Goal: Task Accomplishment & Management: Use online tool/utility

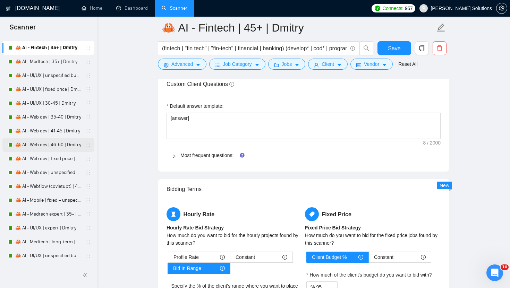
scroll to position [1919, 0]
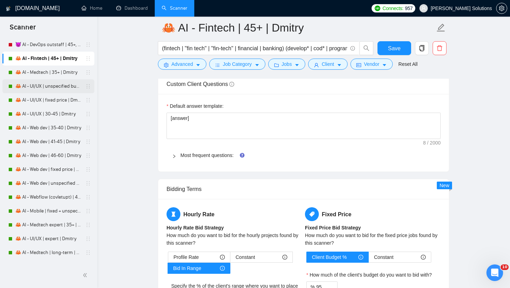
click at [56, 89] on link "🦀 AI - UI/UX | unspecified budget | Dmitry" at bounding box center [48, 86] width 66 height 14
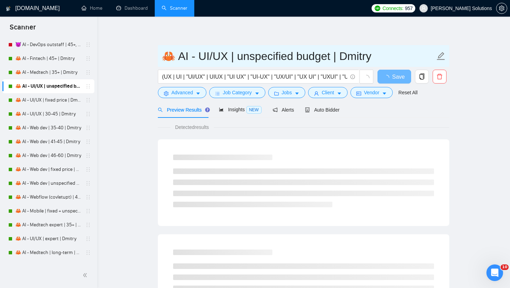
click at [197, 57] on input "🦀 AI - UI/UX | unspecified budget | Dmitry" at bounding box center [298, 55] width 273 height 17
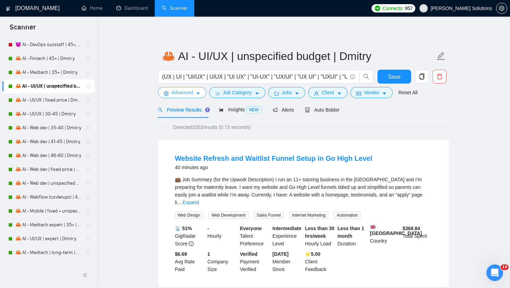
click at [192, 95] on span "Advanced" at bounding box center [181, 93] width 21 height 8
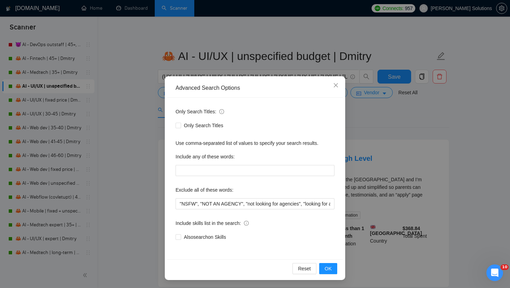
click at [191, 69] on div "Advanced Search Options Only Search Titles: Only Search Titles Use comma-separa…" at bounding box center [255, 144] width 510 height 288
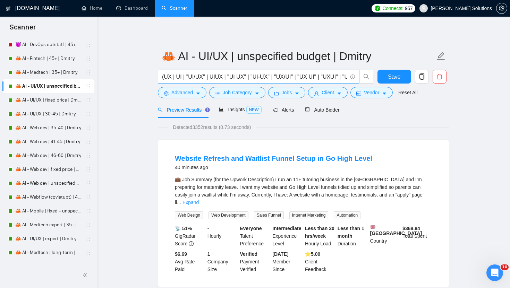
click at [191, 79] on input "(UX | UI | "UI/UX" | UIUX | "UI UX" | "UI-UX" | "UX/UI" | "UX UI" | "UXUI" | "U…" at bounding box center [254, 76] width 185 height 9
click at [242, 90] on span "Job Category" at bounding box center [237, 93] width 29 height 8
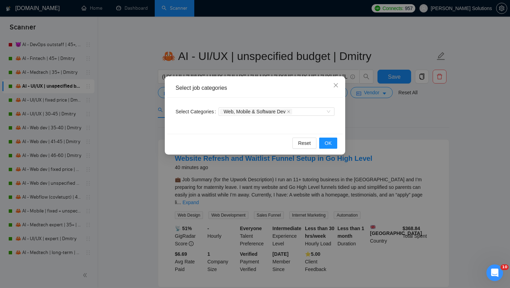
click at [245, 63] on div "Select job categories Select Categories Web, Mobile & Software Dev Reset OK" at bounding box center [255, 144] width 510 height 288
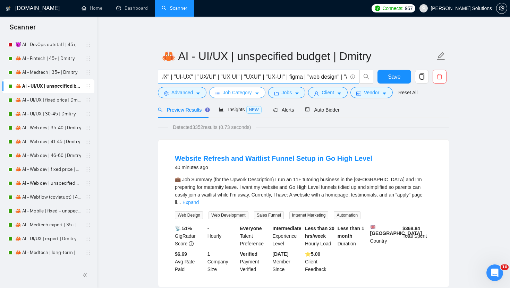
scroll to position [0, 118]
click at [229, 101] on form "🦀 AI - UI/UX | unspecified budget | Dmitry (UX | UI | "UI/UX" | UIUX | "UI UX" …" at bounding box center [303, 73] width 291 height 56
click at [229, 108] on span "Insights NEW" at bounding box center [240, 110] width 42 height 6
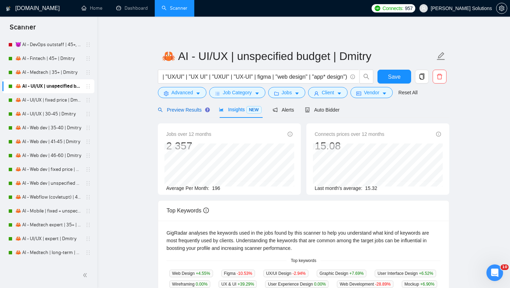
click at [187, 107] on span "Preview Results" at bounding box center [183, 110] width 50 height 6
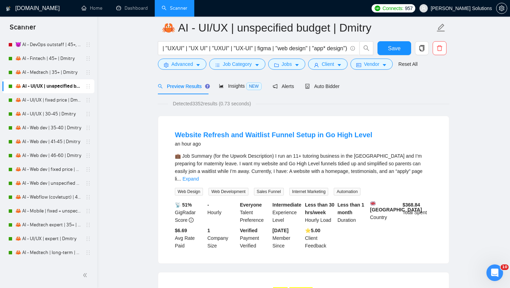
scroll to position [58, 0]
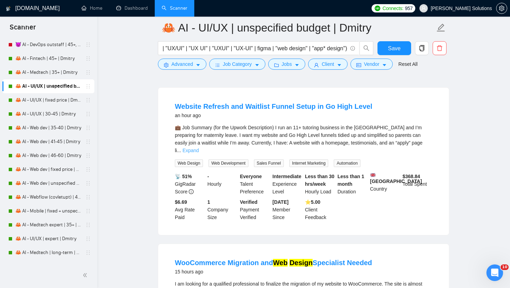
click at [199, 148] on link "Expand" at bounding box center [190, 151] width 16 height 6
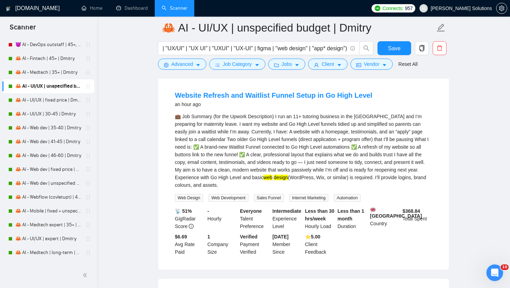
scroll to position [0, 0]
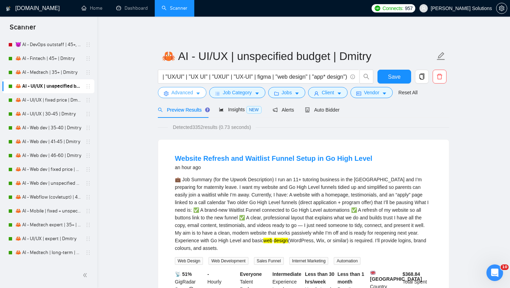
click at [179, 89] on span "Advanced" at bounding box center [181, 93] width 21 height 8
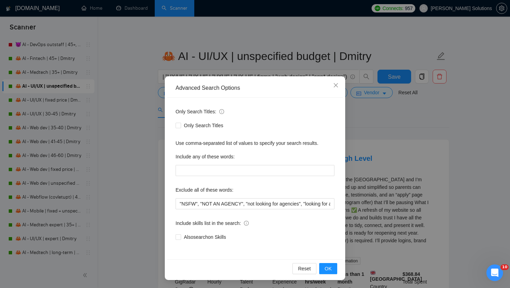
click at [221, 56] on div "Advanced Search Options Only Search Titles: Only Search Titles Use comma-separa…" at bounding box center [255, 144] width 510 height 288
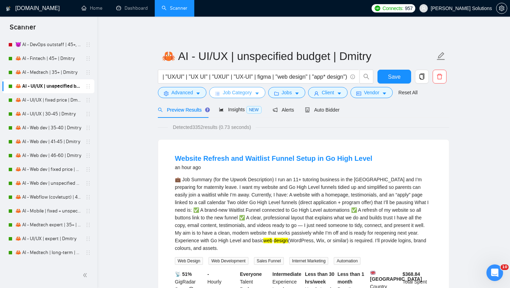
click at [234, 96] on span "Job Category" at bounding box center [237, 93] width 29 height 8
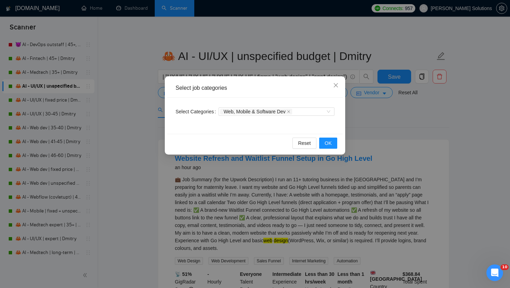
click at [255, 67] on div "Select job categories Select Categories Web, Mobile & Software Dev Reset OK" at bounding box center [255, 144] width 510 height 288
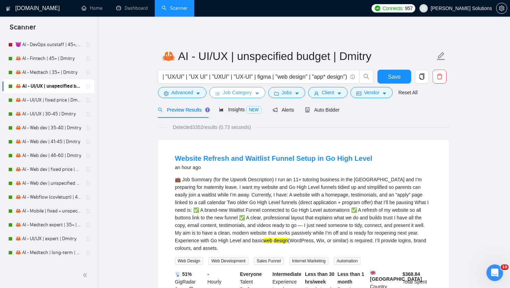
click at [251, 94] on span "Job Category" at bounding box center [237, 93] width 29 height 8
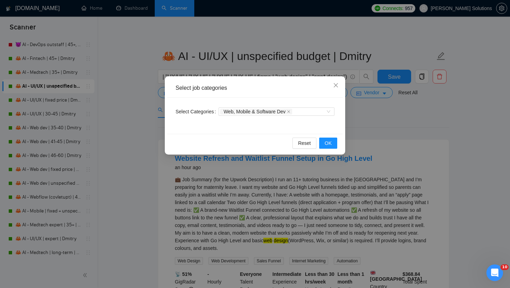
click at [275, 80] on div "Select job categories" at bounding box center [254, 88] width 175 height 19
click at [276, 76] on div "Select job categories Select Categories Web, Mobile & Software Dev Reset OK" at bounding box center [255, 115] width 180 height 78
click at [288, 62] on div "Select job categories Select Categories Web, Mobile & Software Dev Reset OK" at bounding box center [255, 144] width 510 height 288
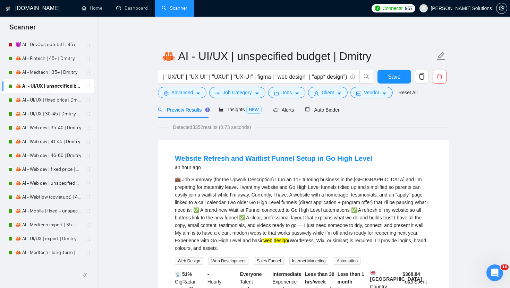
click at [281, 98] on form "🦀 AI - UI/UX | unspecified budget | Dmitry (UX | UI | "UI/UX" | UIUX | "UI UX" …" at bounding box center [303, 73] width 291 height 56
click at [281, 97] on button "Jobs" at bounding box center [286, 92] width 37 height 11
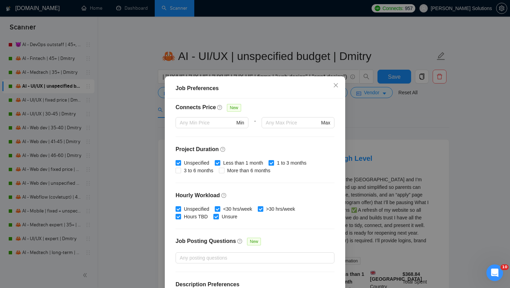
scroll to position [189, 0]
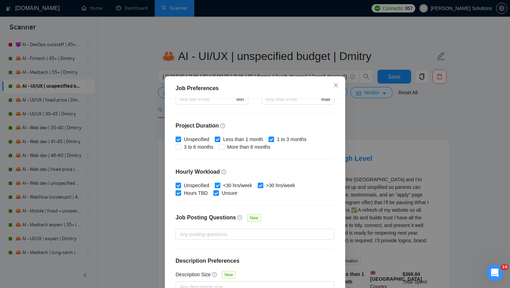
click at [278, 54] on div "Job Preferences Budget Project Type All Fixed Price Hourly Rate Fixed Price Bud…" at bounding box center [255, 144] width 510 height 288
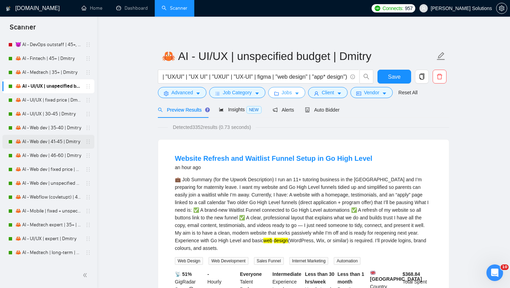
scroll to position [1930, 0]
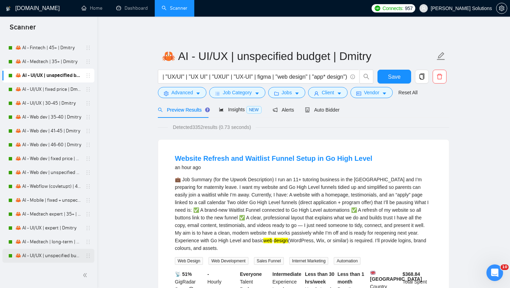
click at [43, 252] on link "🦀 AI - UI/UX | unspecified budget | Dmitry" at bounding box center [48, 256] width 66 height 14
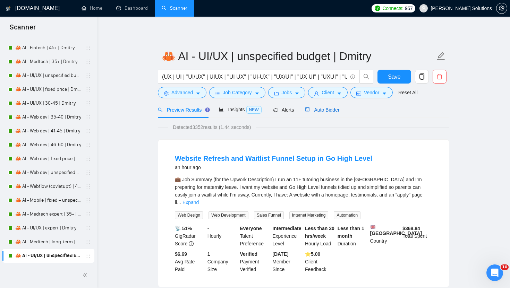
click at [321, 109] on span "Auto Bidder" at bounding box center [322, 110] width 34 height 6
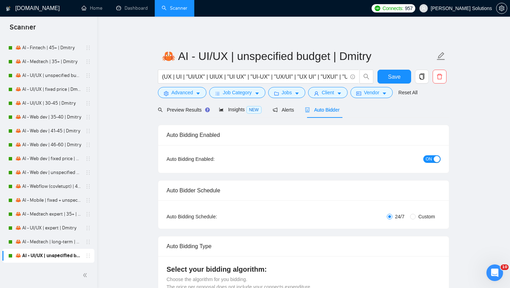
radio input "false"
radio input "true"
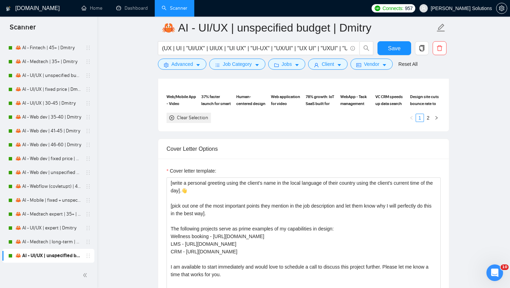
scroll to position [846, 0]
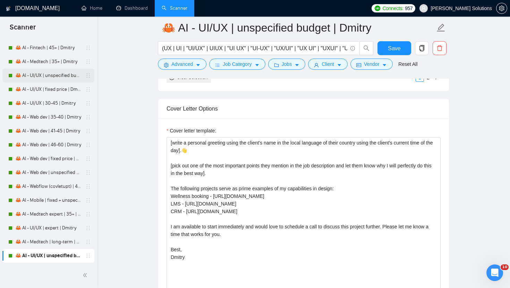
click at [49, 81] on link "🦀 AI - UI/UX | unspecified budget | Dmitry" at bounding box center [48, 76] width 66 height 14
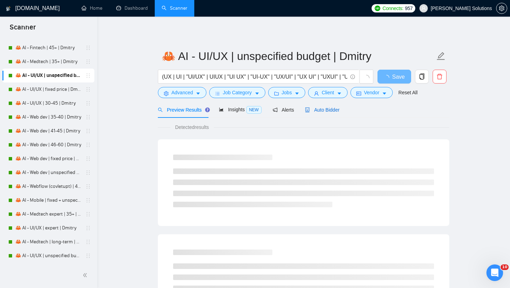
click at [328, 113] on div "Auto Bidder" at bounding box center [322, 110] width 34 height 8
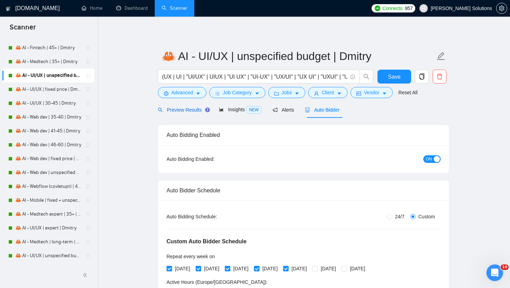
click at [171, 113] on div "Preview Results" at bounding box center [183, 110] width 50 height 8
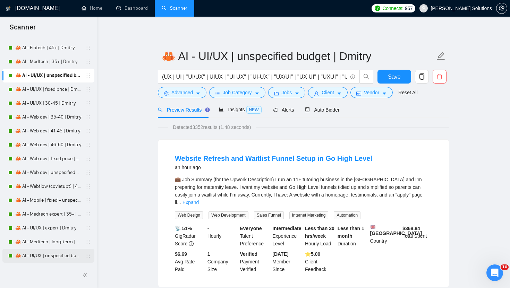
click at [45, 254] on link "🦀 AI - UI/UX | unspecified budget | Dmitry" at bounding box center [48, 256] width 66 height 14
click at [332, 105] on div "Auto Bidder" at bounding box center [322, 110] width 34 height 16
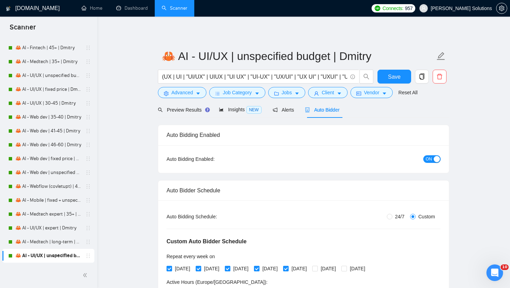
click at [330, 107] on span "Auto Bidder" at bounding box center [322, 110] width 34 height 6
click at [438, 163] on div "ON" at bounding box center [394, 159] width 91 height 8
click at [433, 159] on button "ON" at bounding box center [431, 159] width 17 height 8
click at [391, 77] on span "Save" at bounding box center [394, 76] width 12 height 9
click at [59, 76] on link "🦀 AI - UI/UX | unspecified budget | Dmitry" at bounding box center [48, 76] width 66 height 14
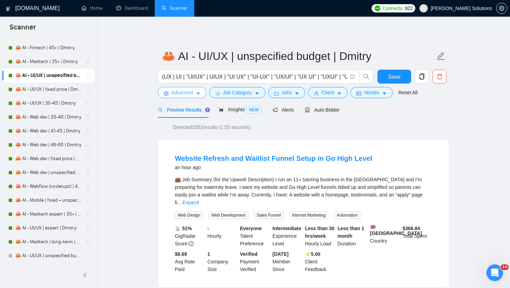
click at [191, 91] on span "Advanced" at bounding box center [181, 93] width 21 height 8
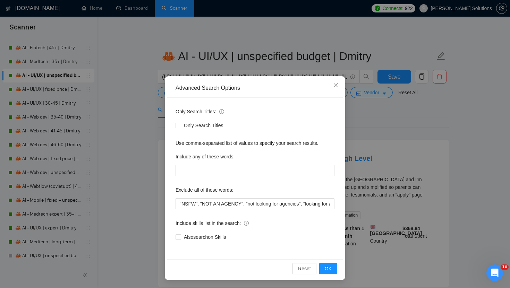
click at [146, 183] on div "Advanced Search Options Only Search Titles: Only Search Titles Use comma-separa…" at bounding box center [255, 144] width 510 height 288
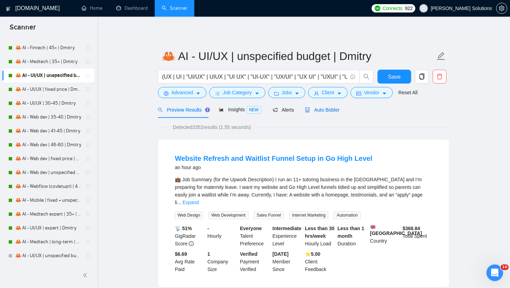
click at [313, 112] on span "Auto Bidder" at bounding box center [322, 110] width 34 height 6
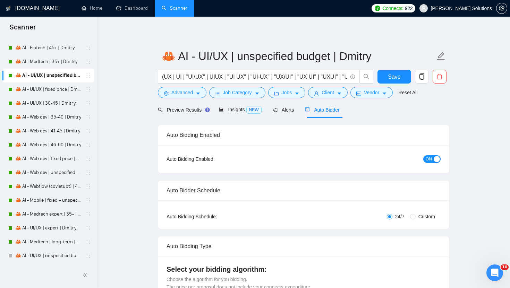
radio input "false"
radio input "true"
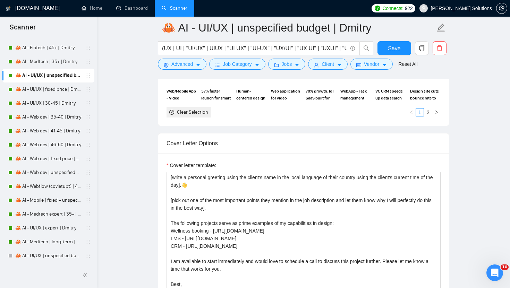
scroll to position [879, 0]
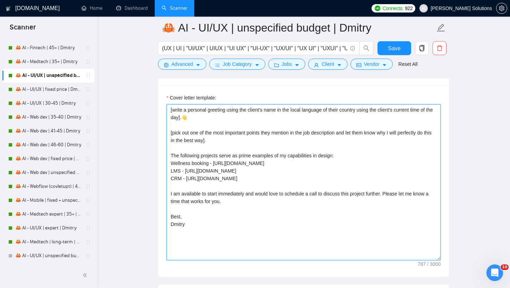
click at [299, 179] on textarea "[write a personal greeting using the client's name in the local language of the…" at bounding box center [303, 182] width 274 height 156
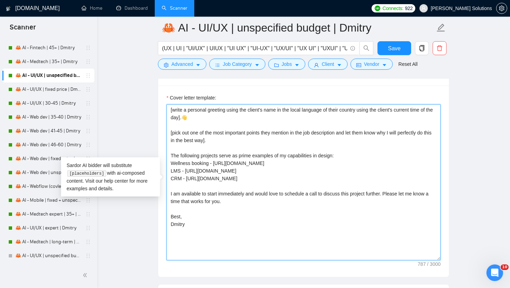
click at [254, 190] on textarea "[write a personal greeting using the client's name in the local language of the…" at bounding box center [303, 182] width 274 height 156
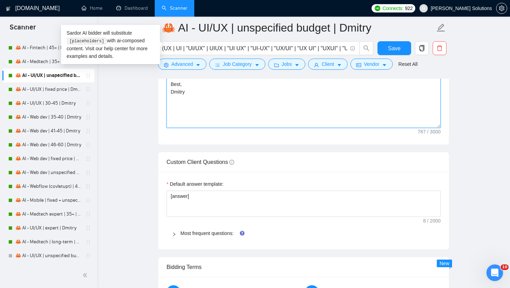
scroll to position [1061, 0]
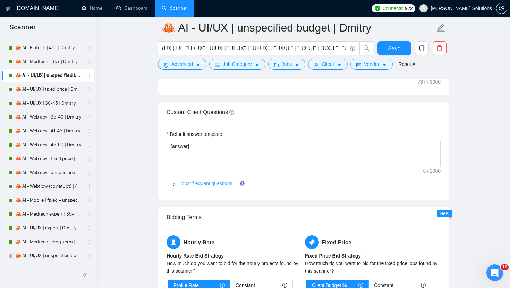
click at [199, 181] on link "Most frequent questions:" at bounding box center [206, 184] width 53 height 6
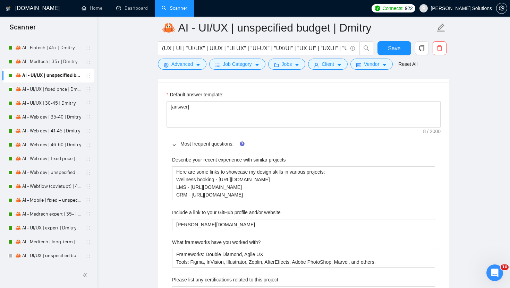
scroll to position [1103, 0]
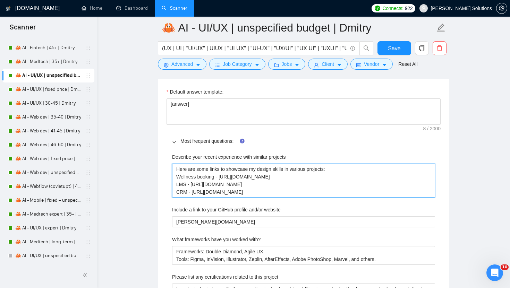
click at [238, 179] on projects "Here are some links to showcase my design skills in various projects: Wellness …" at bounding box center [303, 181] width 263 height 34
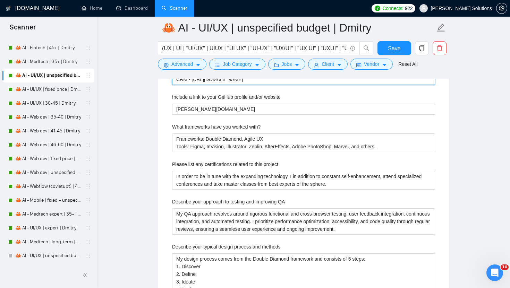
scroll to position [1230, 0]
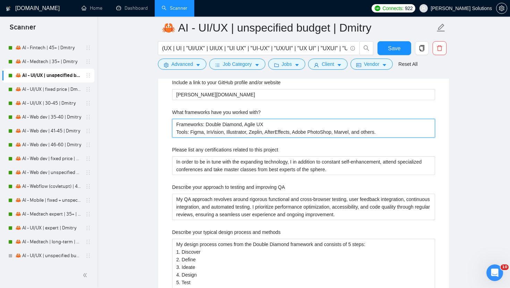
click at [268, 137] on with\? "Frameworks: Double Diamond, Agile UX Tools: Figma, InVision, Illustrator, Zepli…" at bounding box center [303, 128] width 263 height 19
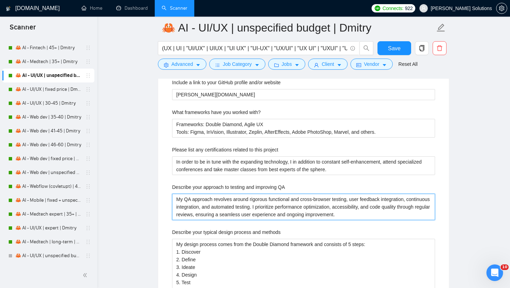
click at [274, 203] on QA "My QA approach revolves around rigorous functional and cross-browser testing, u…" at bounding box center [303, 207] width 263 height 26
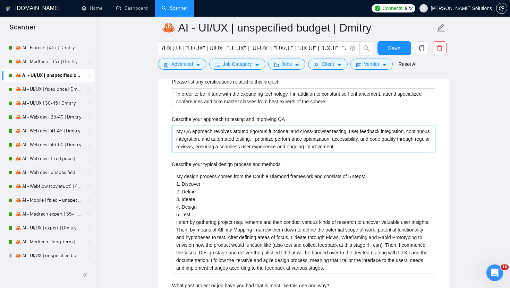
scroll to position [1335, 0]
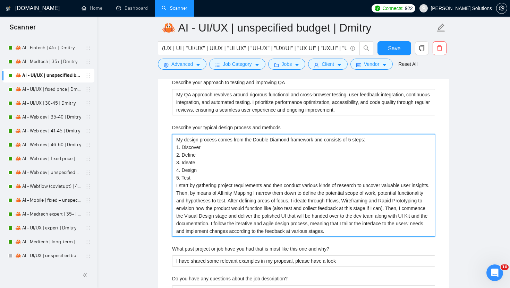
click at [281, 164] on methods "My design process comes from the Double Diamond framework and consists of 5 ste…" at bounding box center [303, 185] width 263 height 103
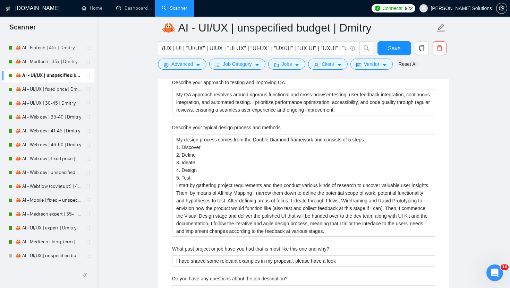
click at [214, 130] on label "Describe your typical design process and methods" at bounding box center [226, 128] width 108 height 8
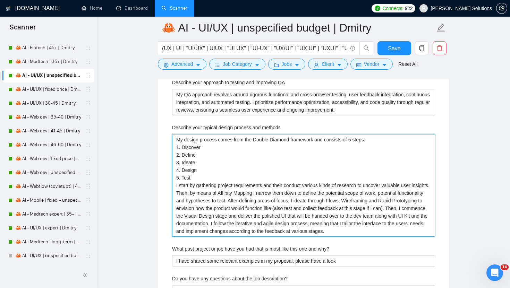
click at [214, 134] on methods "My design process comes from the Double Diamond framework and consists of 5 ste…" at bounding box center [303, 185] width 263 height 103
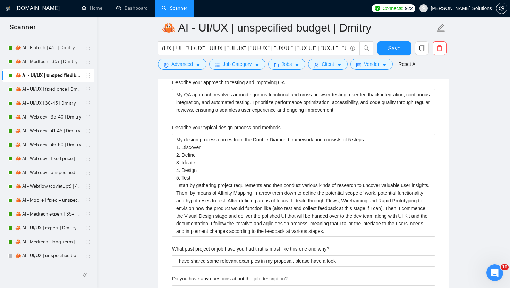
click at [214, 130] on label "Describe your typical design process and methods" at bounding box center [226, 128] width 108 height 8
click at [214, 134] on methods "My design process comes from the Double Diamond framework and consists of 5 ste…" at bounding box center [303, 185] width 263 height 103
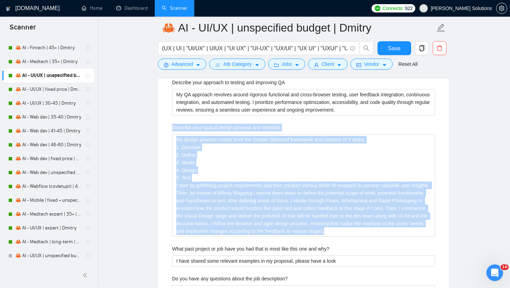
click at [214, 130] on label "Describe your typical design process and methods" at bounding box center [226, 128] width 108 height 8
click at [214, 134] on methods "My design process comes from the Double Diamond framework and consists of 5 ste…" at bounding box center [303, 185] width 263 height 103
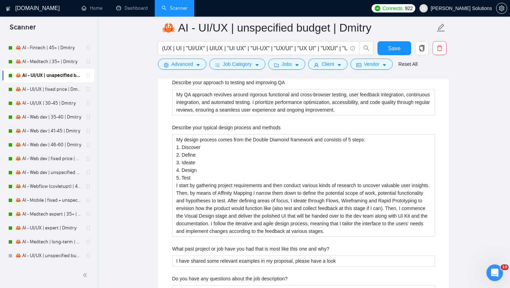
click at [235, 126] on label "Describe your typical design process and methods" at bounding box center [226, 128] width 108 height 8
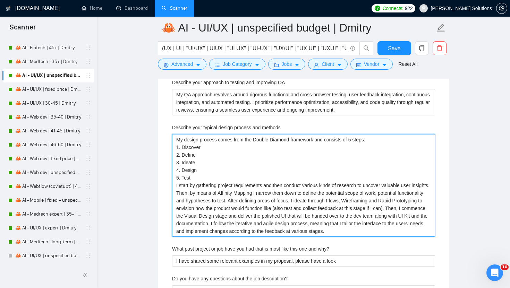
click at [235, 134] on methods "My design process comes from the Double Diamond framework and consists of 5 ste…" at bounding box center [303, 185] width 263 height 103
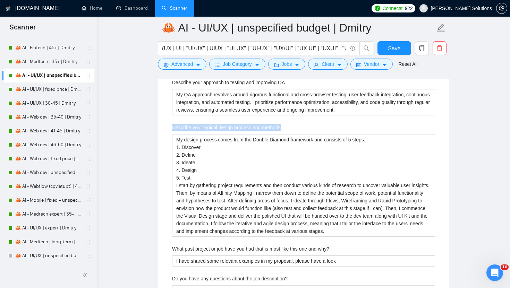
copy label "Describe your typical design process and methods"
drag, startPoint x: 286, startPoint y: 126, endPoint x: 172, endPoint y: 126, distance: 113.7
click at [172, 126] on div "Describe your typical design process and methods" at bounding box center [303, 129] width 263 height 10
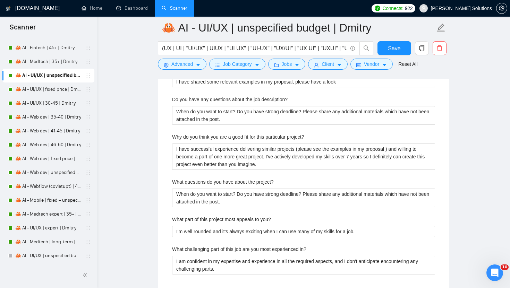
scroll to position [1515, 0]
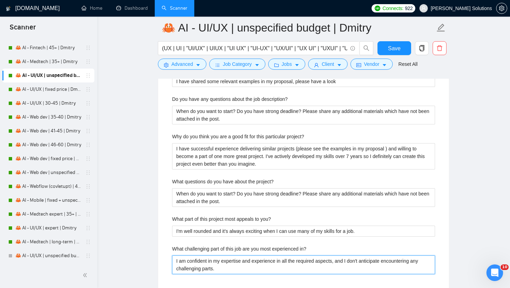
click at [245, 261] on in\? "I am confident in my expertise and experience in all the required aspects, and …" at bounding box center [303, 264] width 263 height 19
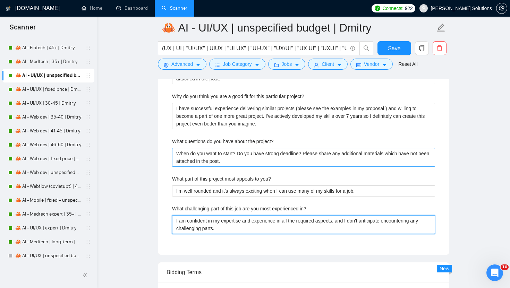
scroll to position [1558, 0]
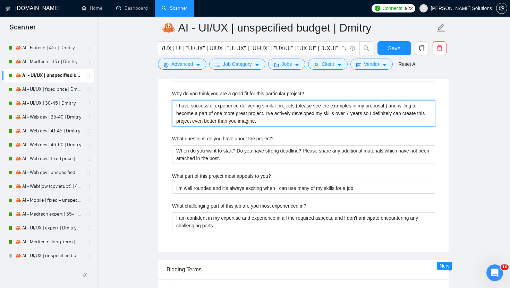
click at [277, 113] on project\? "I have successful experience delivering similar projects (please see the exampl…" at bounding box center [303, 113] width 263 height 26
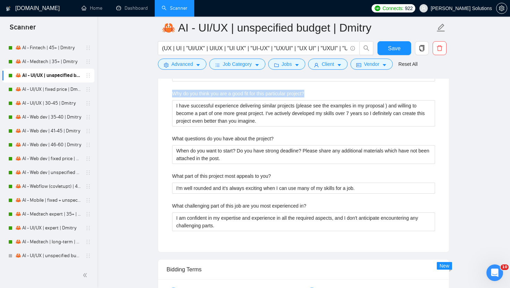
drag, startPoint x: 313, startPoint y: 93, endPoint x: 172, endPoint y: 93, distance: 140.7
click at [172, 93] on div "Why do you think you are a good fit for this particular project?" at bounding box center [303, 95] width 263 height 10
copy label "Why do you think you are a good fit for this particular project?"
click at [260, 140] on label "What questions do you have about the project?" at bounding box center [223, 139] width 102 height 8
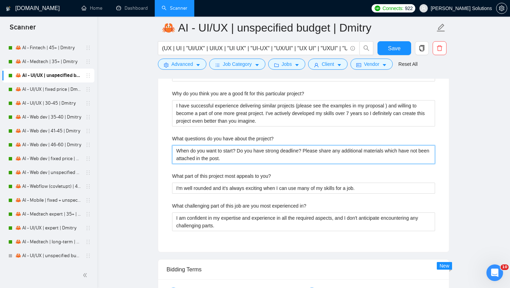
click at [260, 145] on project\? "When do you want to start? Do you have strong deadline? Please share any additi…" at bounding box center [303, 154] width 263 height 19
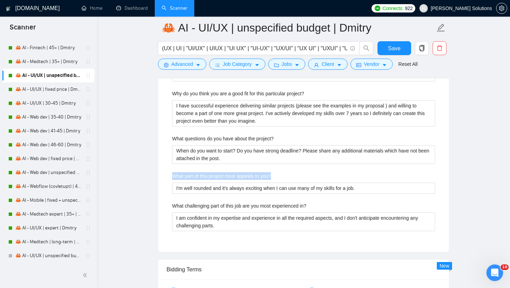
drag, startPoint x: 282, startPoint y: 172, endPoint x: 171, endPoint y: 174, distance: 110.9
copy label "What part of this project most appeals to you?"
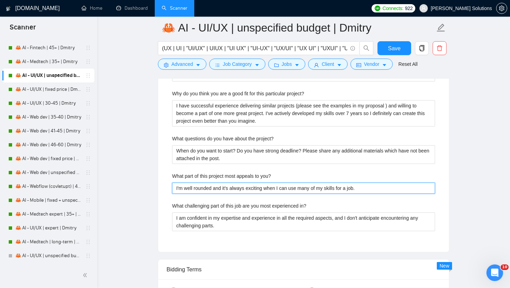
click at [239, 192] on you\? "I'm well rounded and it's always exciting when I can use many of my skills for …" at bounding box center [303, 188] width 263 height 11
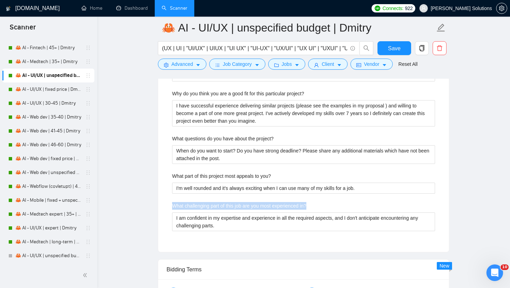
drag, startPoint x: 321, startPoint y: 206, endPoint x: 167, endPoint y: 205, distance: 153.6
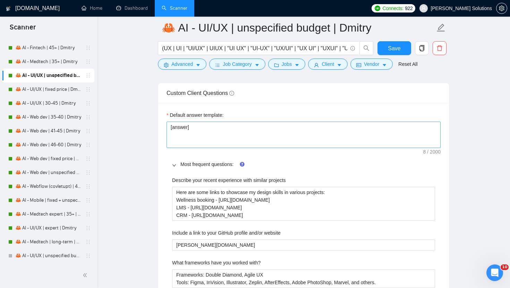
scroll to position [1016, 0]
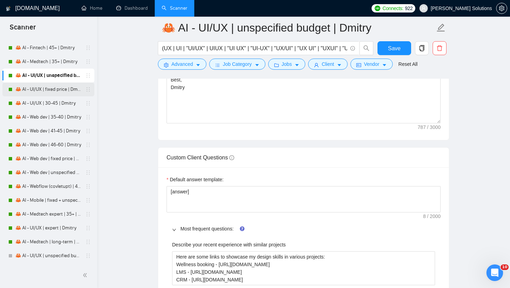
click at [50, 88] on link "🦀 AI - UI/UX | fixed price | Dmitry" at bounding box center [48, 89] width 66 height 14
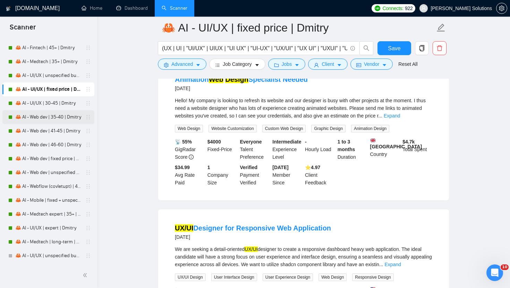
click at [45, 114] on link "🦀 AI - Web dev | 35-40 | Dmitry" at bounding box center [48, 117] width 66 height 14
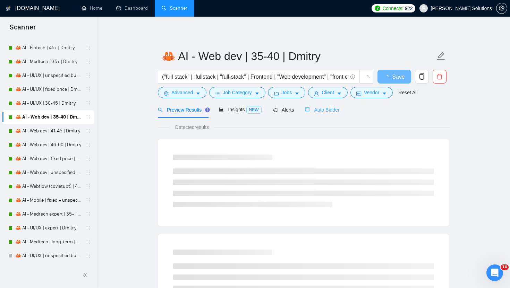
click at [331, 114] on div "Auto Bidder" at bounding box center [322, 110] width 34 height 16
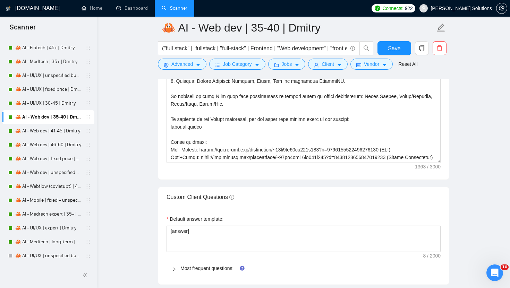
scroll to position [1041, 0]
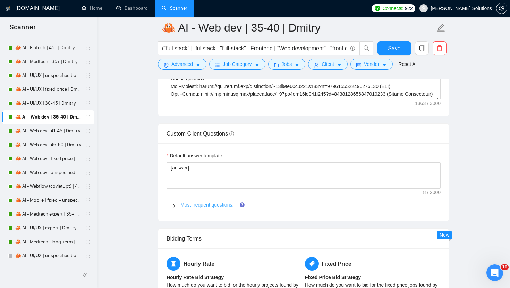
click at [193, 203] on link "Most frequent questions:" at bounding box center [206, 205] width 53 height 6
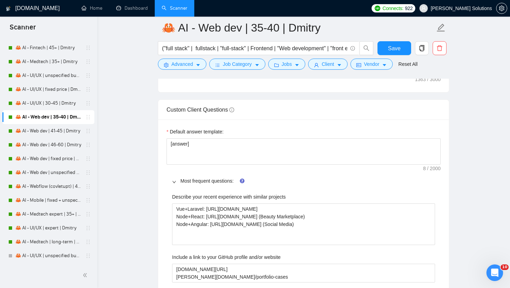
scroll to position [1086, 0]
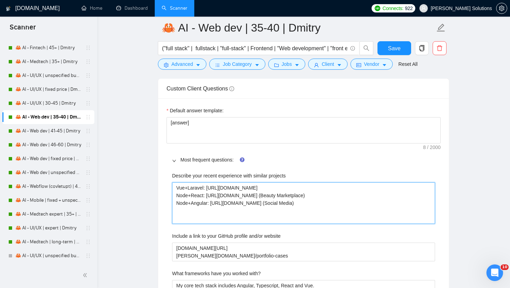
click at [214, 203] on projects "Vue+Laravel: [URL][DOMAIN_NAME] Node+React: [URL][DOMAIN_NAME] (Beauty Marketpl…" at bounding box center [303, 203] width 263 height 42
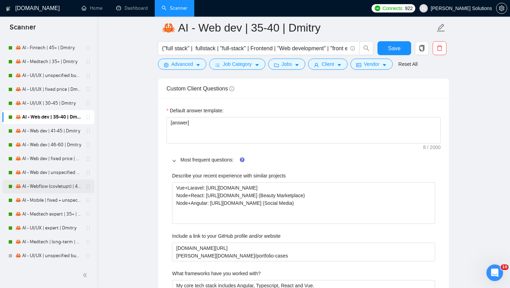
click at [42, 189] on link "🦀 AI - Webflow (covletupt) | 45+ | Dmitry" at bounding box center [48, 187] width 66 height 14
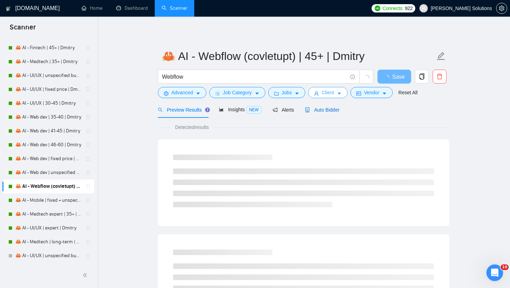
click at [323, 113] on div "Auto Bidder" at bounding box center [322, 110] width 34 height 8
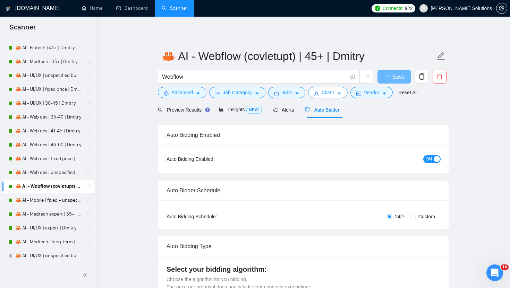
radio input "false"
radio input "true"
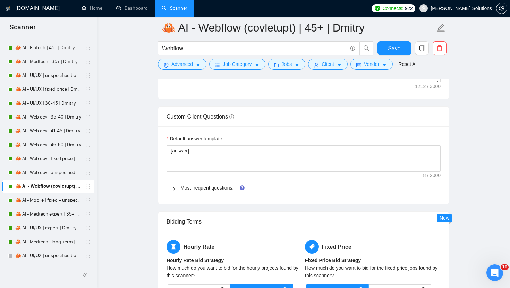
scroll to position [1081, 0]
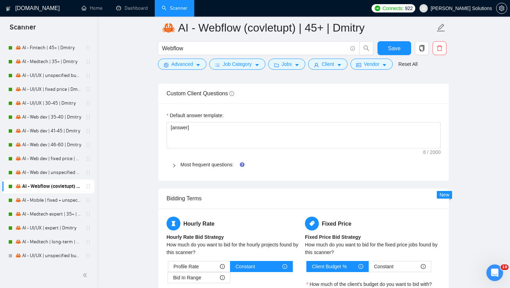
click at [202, 168] on span "Most frequent questions:" at bounding box center [307, 165] width 254 height 8
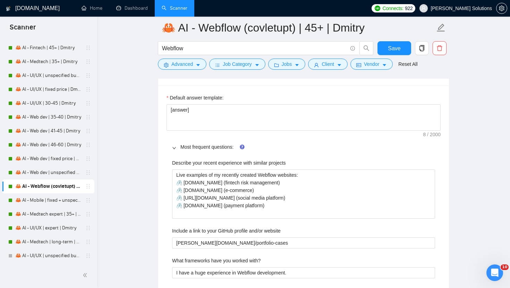
scroll to position [1115, 0]
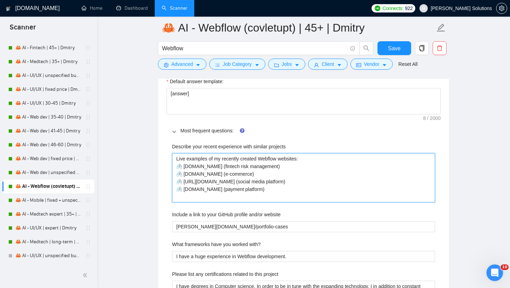
click at [207, 168] on projects "Live examples of my recently created Webflow websites: 🖇️ [DOMAIN_NAME] (fintec…" at bounding box center [303, 177] width 263 height 49
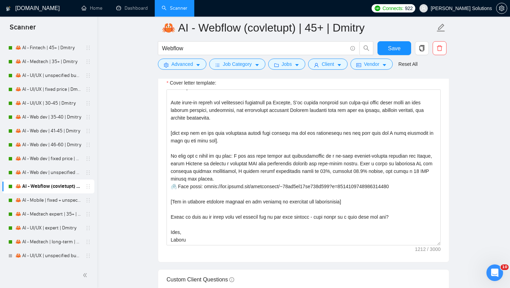
scroll to position [888, 0]
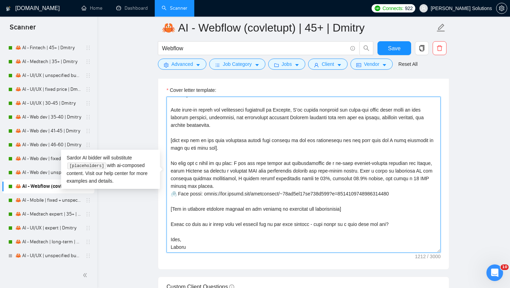
drag, startPoint x: 408, startPoint y: 195, endPoint x: 242, endPoint y: 164, distance: 168.9
click at [242, 164] on textarea "Cover letter template:" at bounding box center [303, 175] width 274 height 156
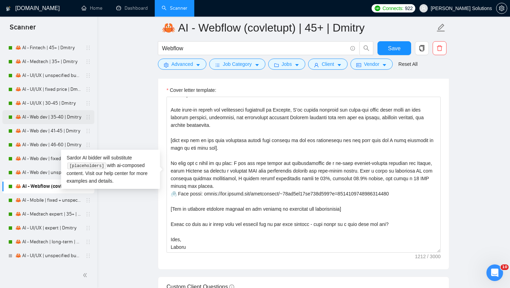
click at [44, 114] on link "🦀 AI - Web dev | 35-40 | Dmitry" at bounding box center [48, 117] width 66 height 14
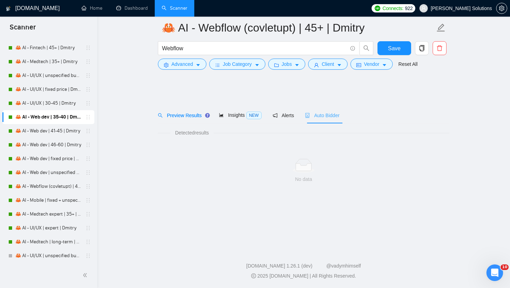
click at [312, 117] on div "Auto Bidder" at bounding box center [322, 115] width 34 height 16
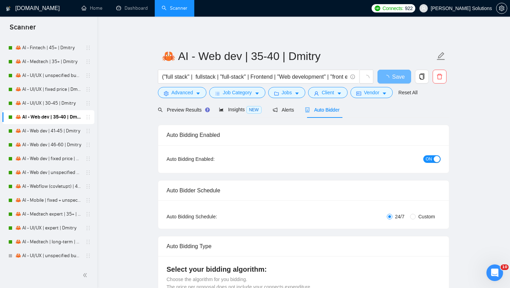
radio input "false"
radio input "true"
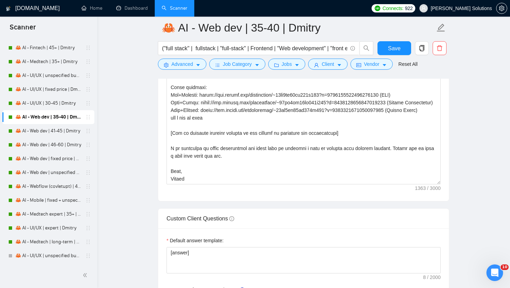
scroll to position [1045, 0]
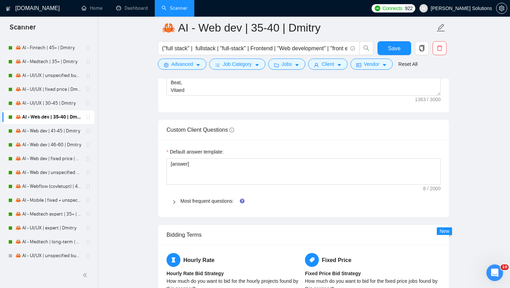
click at [195, 197] on div "Most frequent questions:" at bounding box center [303, 201] width 274 height 16
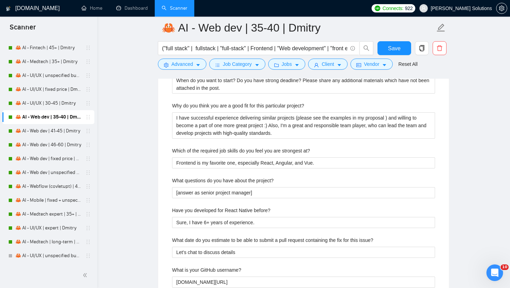
scroll to position [1494, 0]
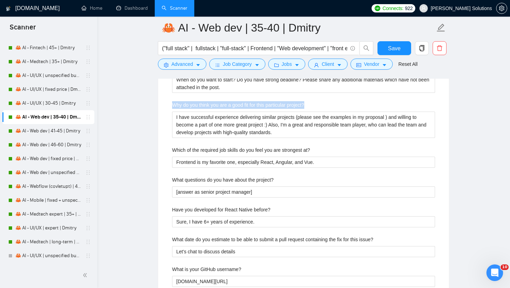
drag, startPoint x: 318, startPoint y: 108, endPoint x: 172, endPoint y: 104, distance: 145.6
click at [172, 104] on div "Why do you think you are a good fit for this particular project?" at bounding box center [303, 106] width 263 height 10
copy label "Why do you think you are a good fit for this particular project?"
click at [239, 138] on div "Describe your recent experience with similar projects Vue+Laravel: [URL][DOMAIN…" at bounding box center [303, 93] width 274 height 666
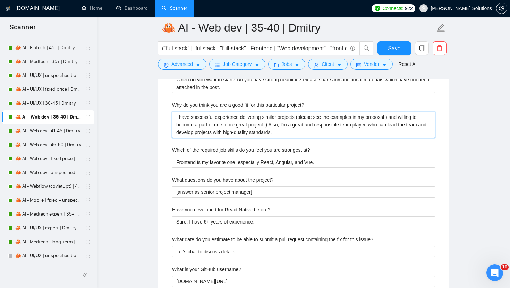
click at [239, 136] on project\? "I have successful experience delivering similar projects (please see the exampl…" at bounding box center [303, 125] width 263 height 26
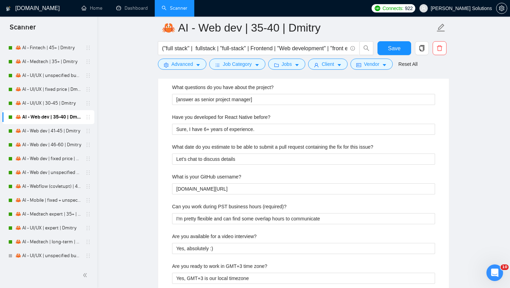
scroll to position [1587, 0]
click at [194, 206] on label "Can you work during PST business hours (required)?" at bounding box center [229, 206] width 114 height 8
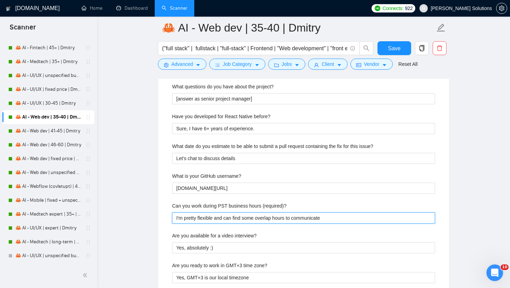
click at [194, 212] on \(required\)\? "I'm pretty flexible and can find some overlap hours to communicate" at bounding box center [303, 217] width 263 height 11
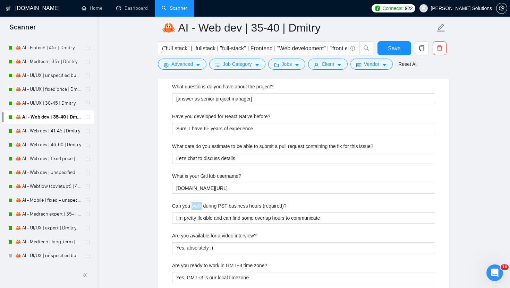
click at [194, 206] on label "Can you work during PST business hours (required)?" at bounding box center [229, 206] width 114 height 8
click at [194, 212] on \(required\)\? "I'm pretty flexible and can find some overlap hours to communicate" at bounding box center [303, 217] width 263 height 11
click at [194, 206] on label "Can you work during PST business hours (required)?" at bounding box center [229, 206] width 114 height 8
click at [194, 212] on \(required\)\? "I'm pretty flexible and can find some overlap hours to communicate" at bounding box center [303, 217] width 263 height 11
copy label "Can you work during PST business hours (required)?"
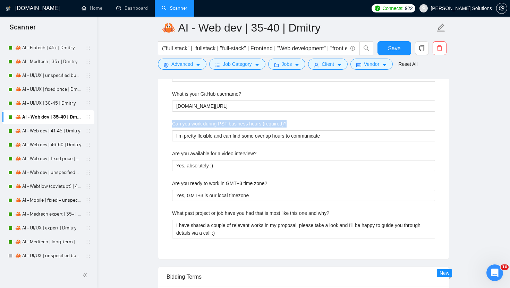
scroll to position [1670, 0]
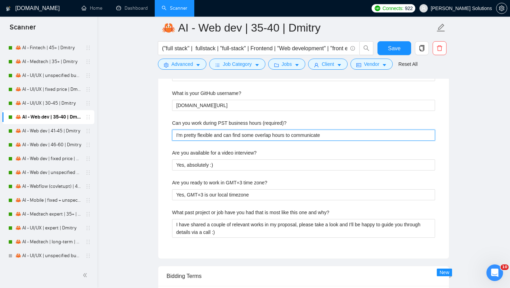
click at [251, 139] on \(required\)\? "I'm pretty flexible and can find some overlap hours to communicate" at bounding box center [303, 135] width 263 height 11
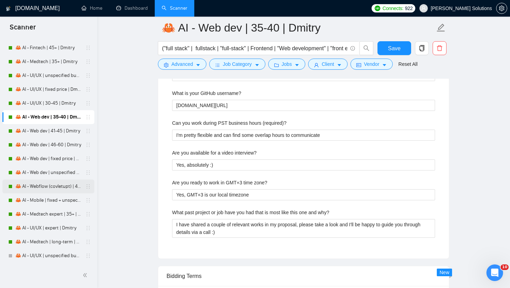
click at [52, 191] on link "🦀 AI - Webflow (covletupt) | 45+ | Dmitry" at bounding box center [48, 187] width 66 height 14
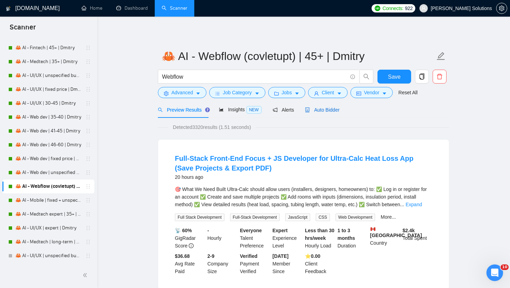
click at [306, 111] on icon "robot" at bounding box center [307, 109] width 5 height 5
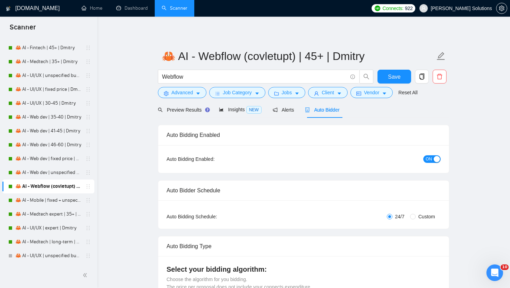
radio input "false"
radio input "true"
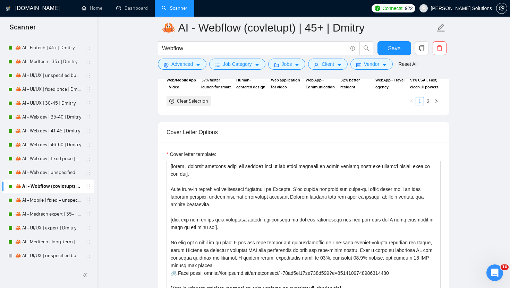
scroll to position [1003, 0]
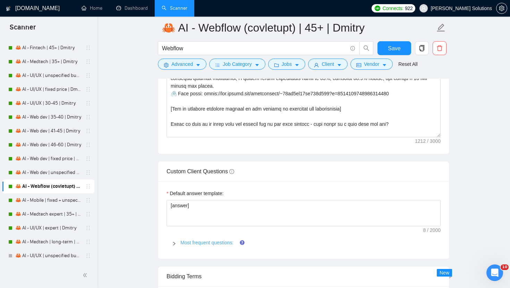
click at [196, 240] on link "Most frequent questions:" at bounding box center [206, 243] width 53 height 6
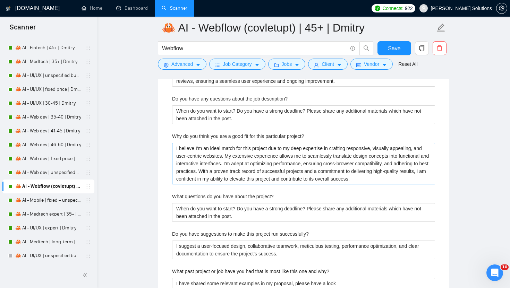
scroll to position [1373, 0]
click at [245, 173] on project\? "I believe I'm an ideal match for this project due to my deep expertise in craft…" at bounding box center [303, 163] width 263 height 42
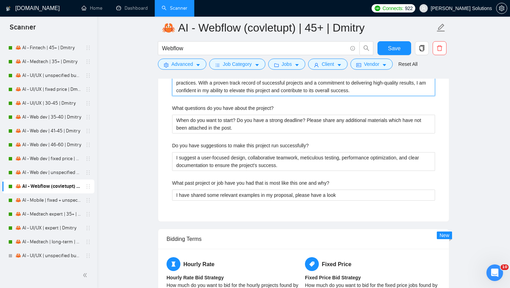
scroll to position [1507, 0]
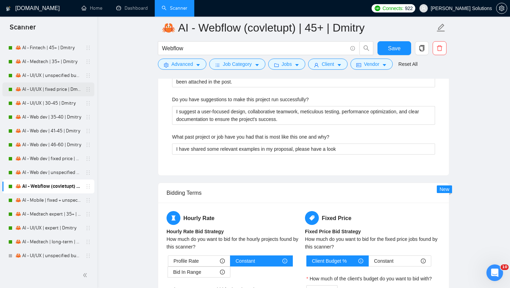
click at [54, 91] on link "🦀 AI - UI/UX | fixed price | Dmitry" at bounding box center [48, 89] width 66 height 14
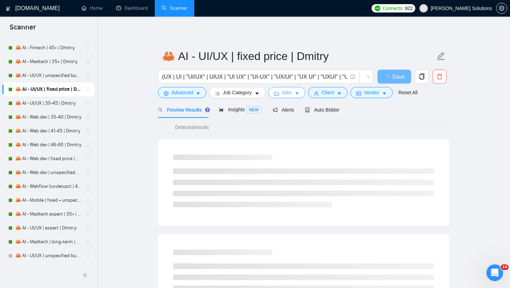
click at [296, 96] on button "Jobs" at bounding box center [286, 92] width 37 height 11
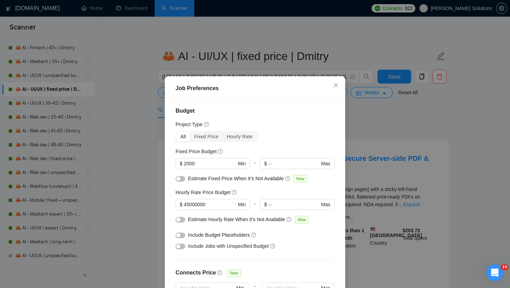
click at [281, 63] on div "Job Preferences Budget Project Type All Fixed Price Hourly Rate Fixed Price Bud…" at bounding box center [255, 144] width 510 height 288
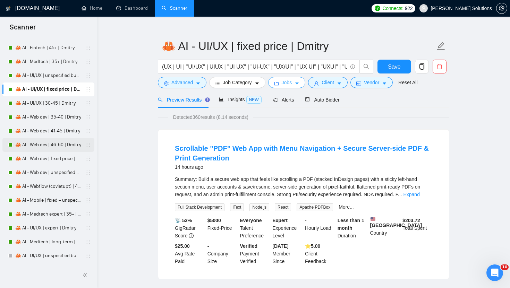
scroll to position [8, 0]
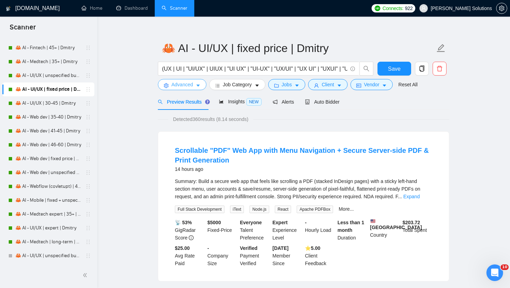
click at [181, 84] on span "Advanced" at bounding box center [181, 85] width 21 height 8
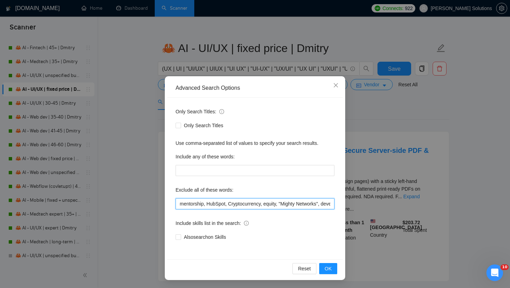
click at [223, 200] on input "mentorship, HubSpot, Cryptocurrency, equity, "Mighty Networks", development, fi…" at bounding box center [254, 203] width 159 height 11
click at [228, 205] on input "mentorship, HubSpot, Cryptocurrency, equity, "Mighty Networks", development, fi…" at bounding box center [254, 203] width 159 height 11
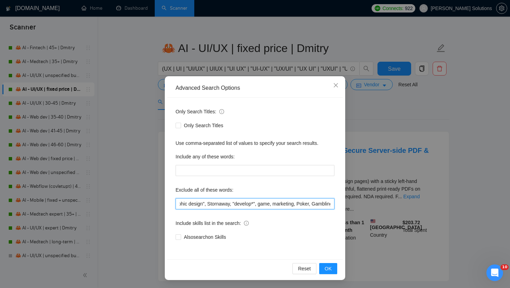
drag, startPoint x: 220, startPoint y: 204, endPoint x: 188, endPoint y: 204, distance: 32.6
click at [188, 204] on input "mentorship, HubSpot, Cryptocurrency, equity, "Mighty Networks", development, fi…" at bounding box center [254, 203] width 159 height 11
click at [212, 206] on input "mentorship, HubSpot, Cryptocurrency, equity, "Mighty Networks", development, fi…" at bounding box center [254, 203] width 159 height 11
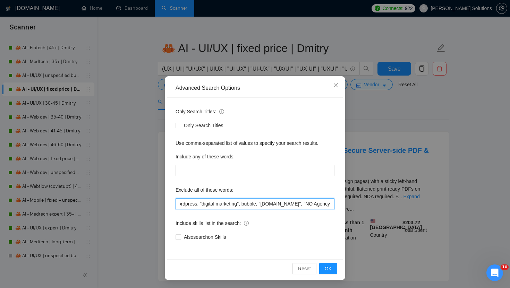
click at [212, 206] on input "mentorship, HubSpot, Cryptocurrency, equity, "Mighty Networks", development, fi…" at bounding box center [254, 203] width 159 height 11
click at [185, 55] on div "Advanced Search Options Only Search Titles: Only Search Titles Use comma-separa…" at bounding box center [255, 144] width 510 height 288
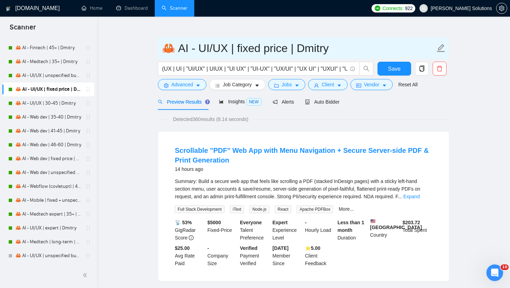
click at [201, 50] on input "🦀 AI - UI/UX | fixed price | Dmitry" at bounding box center [298, 48] width 273 height 17
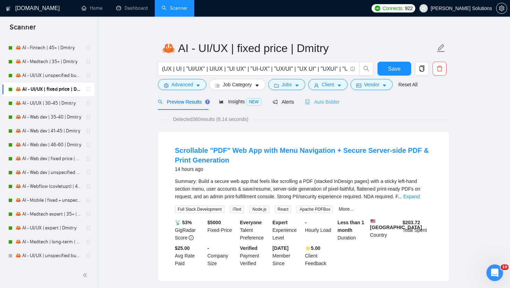
click at [321, 106] on div "Auto Bidder" at bounding box center [322, 102] width 34 height 16
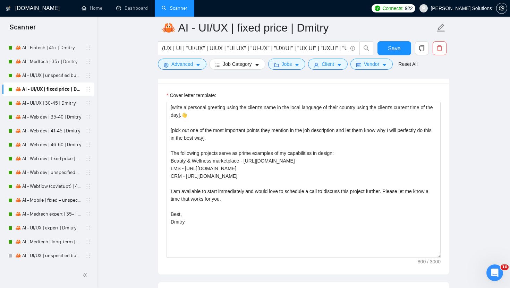
scroll to position [881, 0]
click at [42, 102] on link "🦀 AI - UI/UX | 30-45 | Dmitry" at bounding box center [48, 103] width 66 height 14
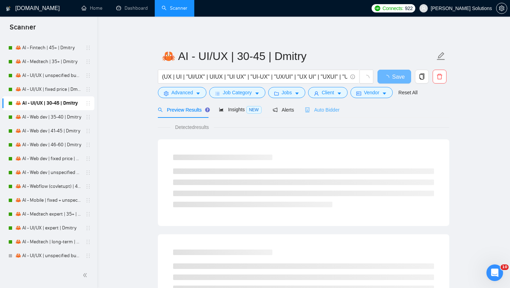
click at [331, 104] on div "Auto Bidder" at bounding box center [322, 110] width 34 height 16
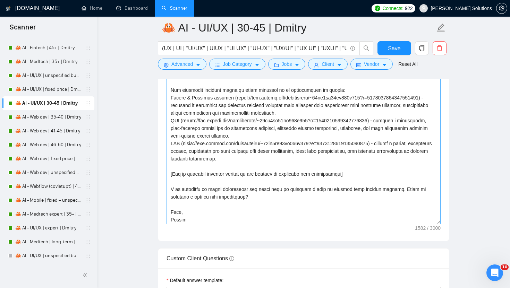
scroll to position [53, 0]
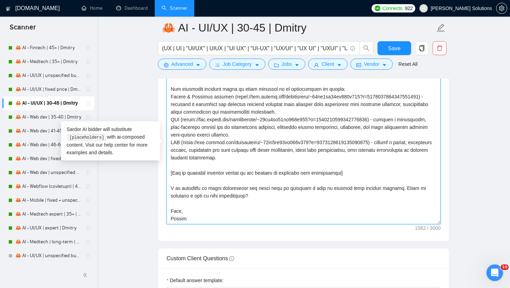
drag, startPoint x: 350, startPoint y: 172, endPoint x: 222, endPoint y: 187, distance: 129.2
click at [222, 187] on textarea "Cover letter template:" at bounding box center [303, 146] width 274 height 156
drag, startPoint x: 245, startPoint y: 195, endPoint x: 165, endPoint y: 91, distance: 131.0
click at [165, 91] on div "Cover letter template:" at bounding box center [303, 145] width 290 height 191
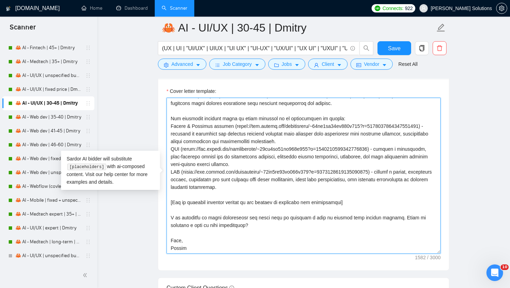
click at [216, 203] on textarea "Cover letter template:" at bounding box center [303, 176] width 274 height 156
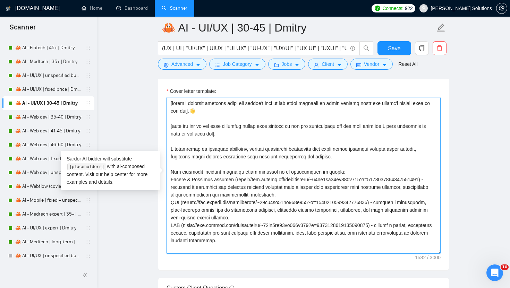
drag, startPoint x: 236, startPoint y: 223, endPoint x: 144, endPoint y: 149, distance: 118.0
click at [144, 149] on main "🦀 AI - UI/UX | 30-45 | Dmitry (UX | UI | "UI/UX" | UIUX | "UI UX" | "UI-UX" | "…" at bounding box center [303, 190] width 390 height 2096
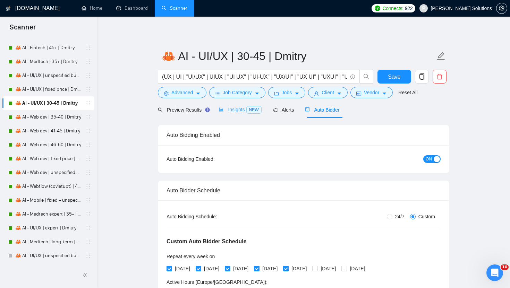
click at [189, 116] on div "Preview Results" at bounding box center [183, 110] width 50 height 16
click at [237, 114] on div "Insights NEW" at bounding box center [240, 110] width 42 height 16
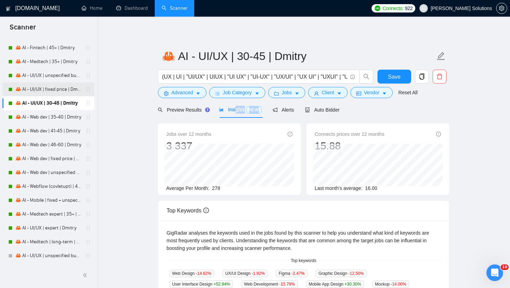
click at [51, 93] on link "🦀 AI - UI/UX | fixed price | Dmitry" at bounding box center [48, 89] width 66 height 14
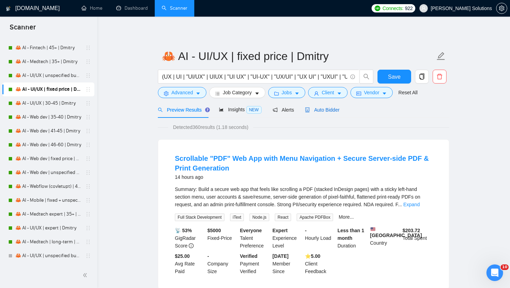
click at [318, 108] on span "Auto Bidder" at bounding box center [322, 110] width 34 height 6
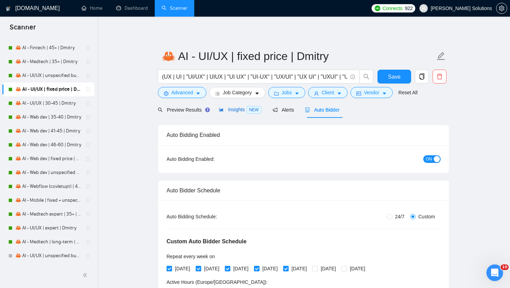
drag, startPoint x: 231, startPoint y: 113, endPoint x: 236, endPoint y: 112, distance: 4.9
click at [231, 113] on div "Insights NEW" at bounding box center [240, 110] width 42 height 8
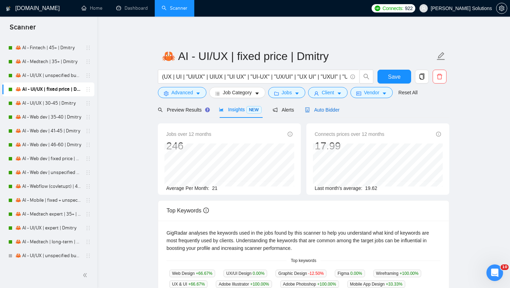
click at [315, 110] on span "Auto Bidder" at bounding box center [322, 110] width 34 height 6
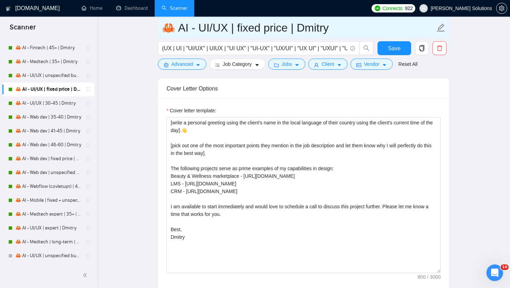
scroll to position [877, 0]
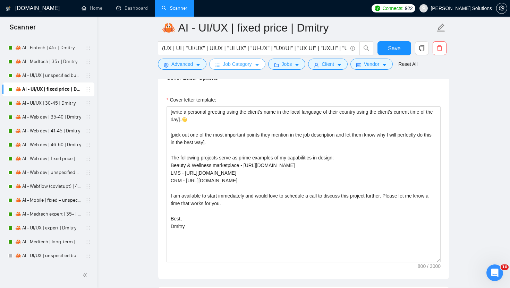
click at [251, 66] on span "Job Category" at bounding box center [237, 64] width 29 height 8
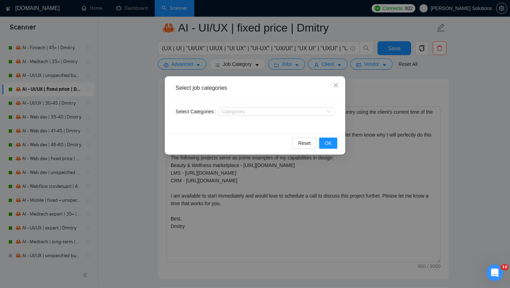
click at [261, 52] on div "Select job categories Select Categories Categories Reset OK" at bounding box center [255, 144] width 510 height 288
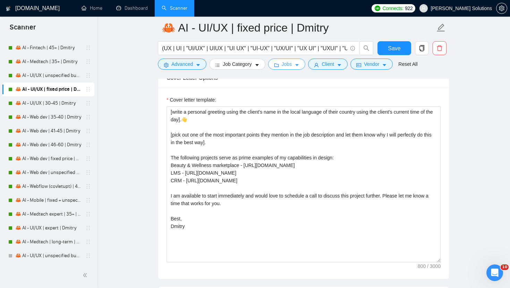
click at [292, 62] on span "Jobs" at bounding box center [286, 64] width 10 height 8
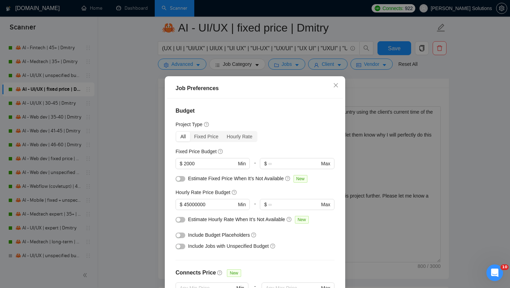
click at [290, 56] on div "Job Preferences Budget Project Type All Fixed Price Hourly Rate Fixed Price Bud…" at bounding box center [255, 144] width 510 height 288
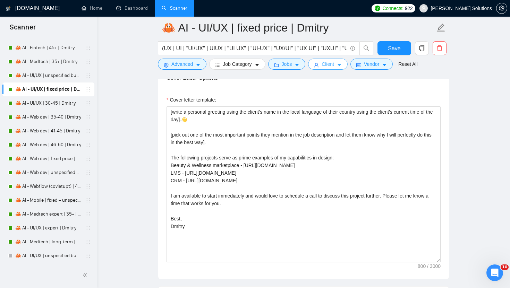
click at [317, 59] on button "Client" at bounding box center [328, 64] width 40 height 11
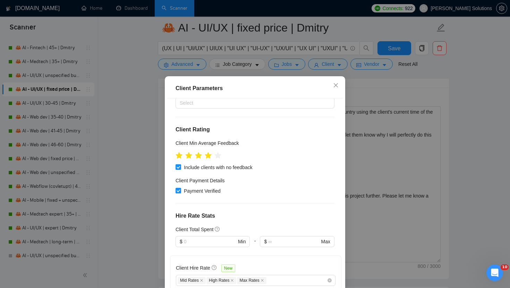
scroll to position [305, 0]
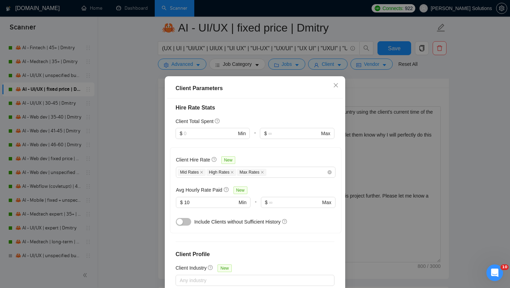
click at [375, 84] on div "Client Parameters Client Location Include Client Countries [GEOGRAPHIC_DATA] [G…" at bounding box center [255, 144] width 510 height 288
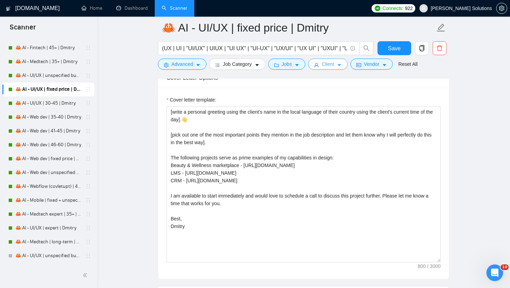
click at [341, 60] on button "Client" at bounding box center [328, 64] width 40 height 11
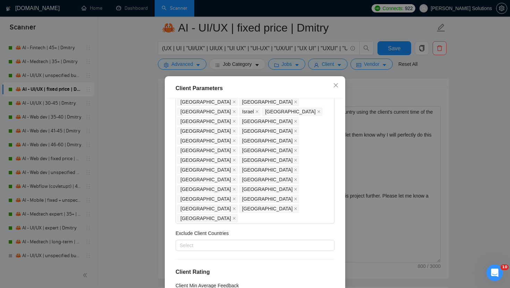
scroll to position [46, 0]
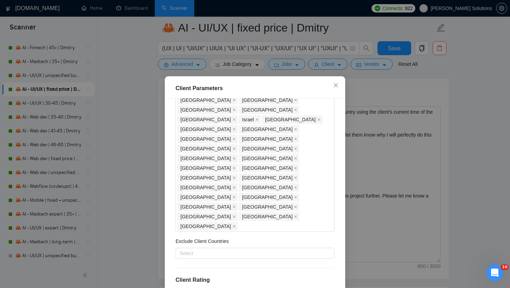
click at [369, 108] on div "Client Parameters Client Location Include Client Countries [GEOGRAPHIC_DATA] [G…" at bounding box center [255, 144] width 510 height 288
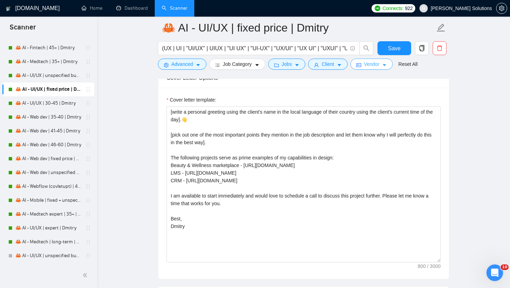
click at [368, 66] on span "Vendor" at bounding box center [371, 64] width 15 height 8
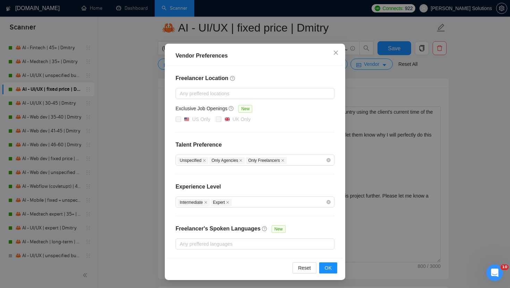
scroll to position [0, 0]
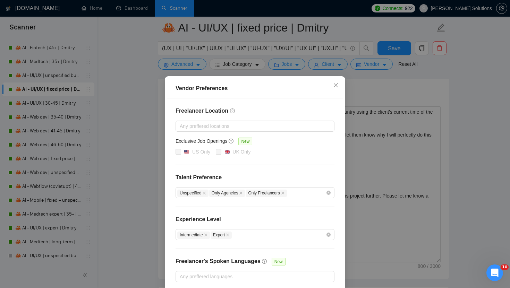
click at [314, 79] on div "Vendor Preferences" at bounding box center [254, 89] width 175 height 20
click at [290, 62] on div "Vendor Preferences Freelancer Location Any preffered locations Exclusive Job Op…" at bounding box center [255, 144] width 510 height 288
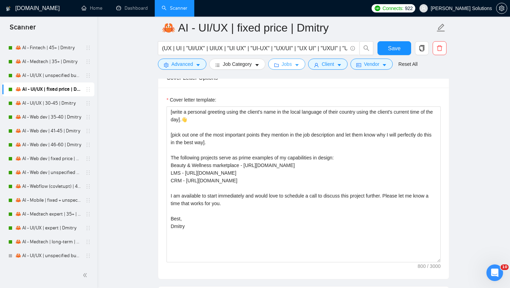
click at [288, 64] on span "Jobs" at bounding box center [286, 64] width 10 height 8
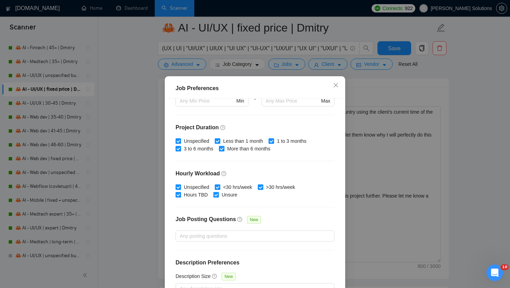
scroll to position [188, 0]
click at [386, 81] on div "Job Preferences Budget Project Type All Fixed Price Hourly Rate Fixed Price Bud…" at bounding box center [255, 144] width 510 height 288
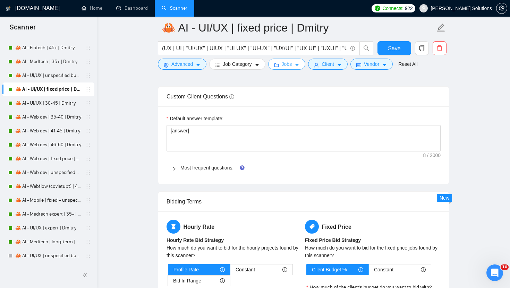
scroll to position [1138, 0]
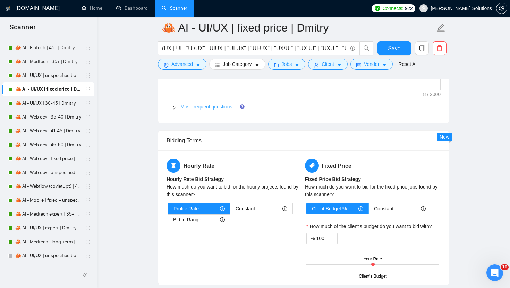
click at [222, 107] on link "Most frequent questions:" at bounding box center [206, 107] width 53 height 6
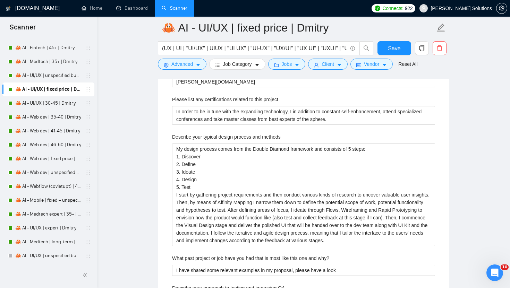
scroll to position [1311, 0]
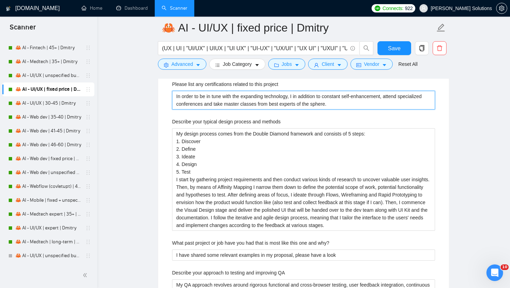
click at [277, 97] on project "In order to be in tune with the expanding technology, I in addition to constant…" at bounding box center [303, 100] width 263 height 19
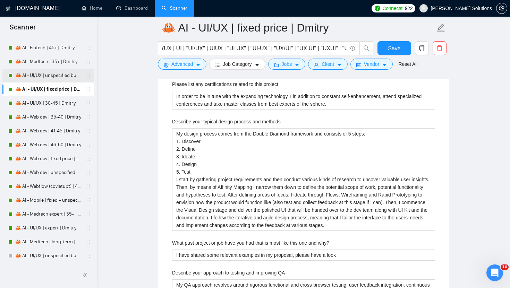
click at [75, 71] on link "🦀 AI - UI/UX | unspecified budget | Dmitry" at bounding box center [48, 76] width 66 height 14
click at [66, 84] on link "🦀 AI - UI/UX | fixed price | Dmitry" at bounding box center [48, 89] width 66 height 14
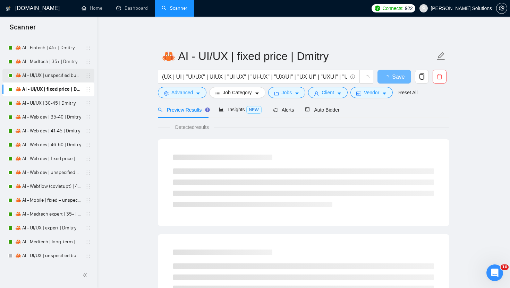
click at [76, 74] on link "🦀 AI - UI/UX | unspecified budget | Dmitry" at bounding box center [48, 76] width 66 height 14
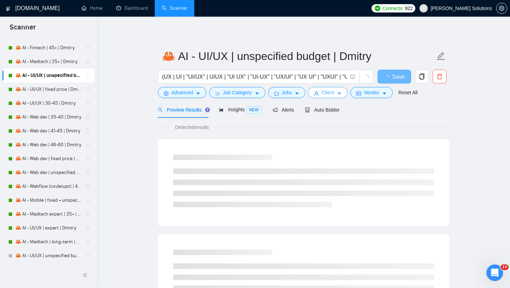
click at [334, 95] on span "Client" at bounding box center [327, 93] width 12 height 8
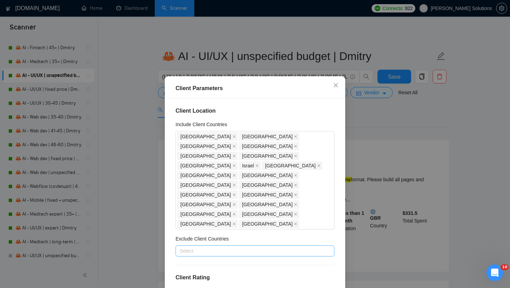
scroll to position [269, 0]
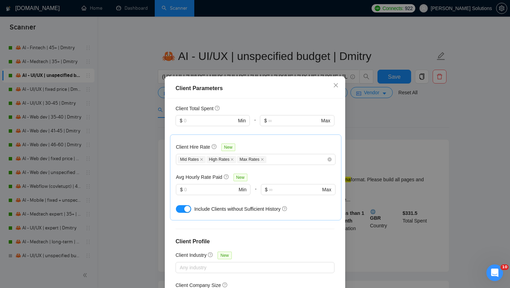
click at [378, 147] on div "Client Parameters Client Location Include Client Countries [GEOGRAPHIC_DATA] [G…" at bounding box center [255, 144] width 510 height 288
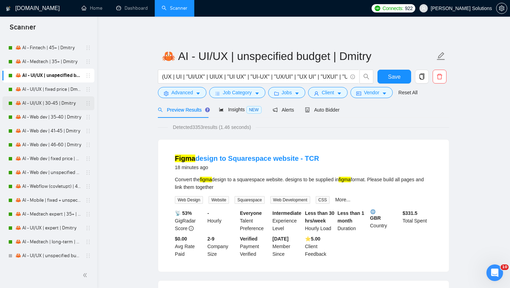
click at [68, 103] on link "🦀 AI - UI/UX | 30-45 | Dmitry" at bounding box center [48, 103] width 66 height 14
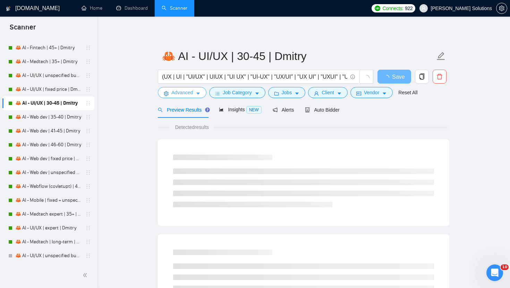
click at [186, 93] on span "Advanced" at bounding box center [181, 93] width 21 height 8
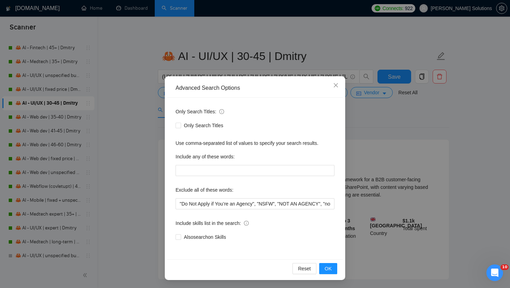
click at [209, 60] on div "Advanced Search Options Only Search Titles: Only Search Titles Use comma-separa…" at bounding box center [255, 144] width 510 height 288
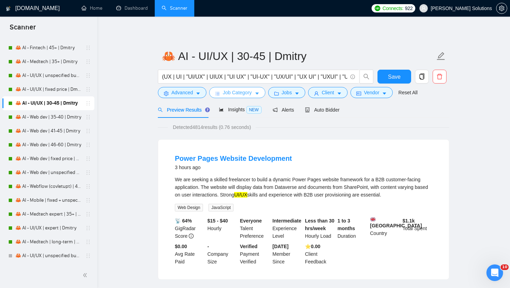
click at [235, 91] on span "Job Category" at bounding box center [237, 93] width 29 height 8
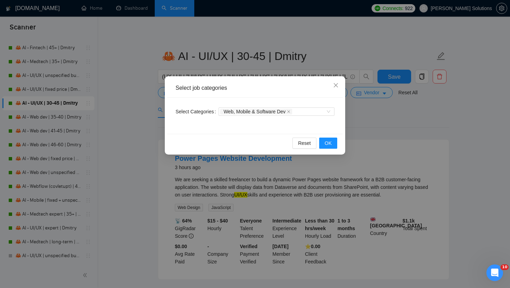
click at [264, 60] on div "Select job categories Select Categories Web, Mobile & Software Dev Reset OK" at bounding box center [255, 144] width 510 height 288
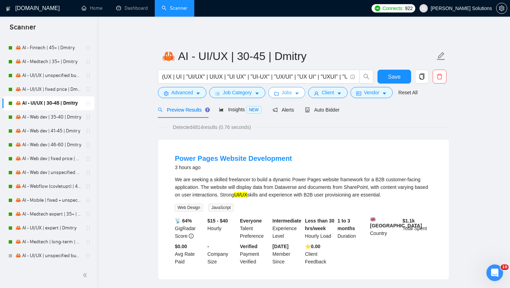
click at [273, 95] on button "Jobs" at bounding box center [286, 92] width 37 height 11
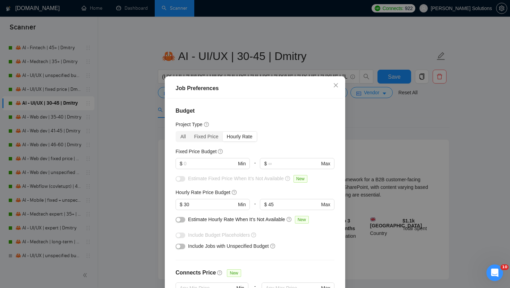
click at [373, 95] on div "Job Preferences Budget Project Type All Fixed Price Hourly Rate Fixed Price Bud…" at bounding box center [255, 144] width 510 height 288
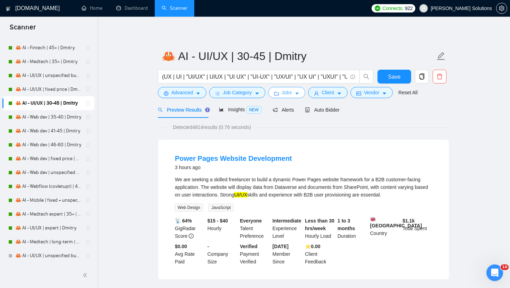
click at [298, 96] on button "Jobs" at bounding box center [286, 92] width 37 height 11
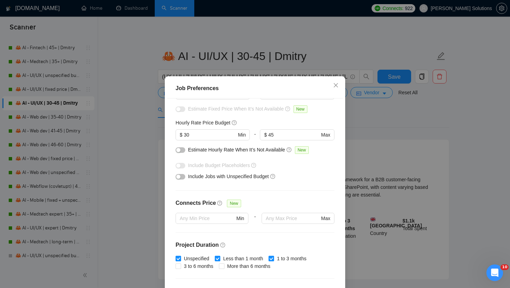
scroll to position [25, 0]
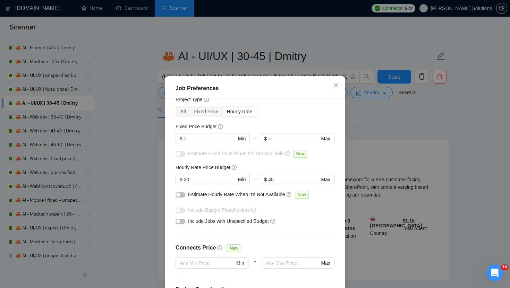
click at [369, 112] on div "Job Preferences Budget Project Type All Fixed Price Hourly Rate Fixed Price Bud…" at bounding box center [255, 144] width 510 height 288
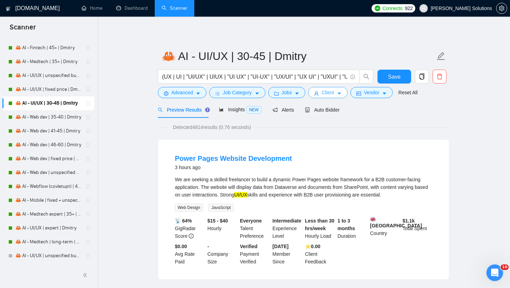
click at [337, 92] on button "Client" at bounding box center [328, 92] width 40 height 11
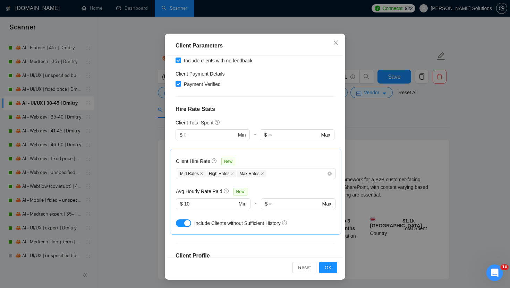
scroll to position [149, 0]
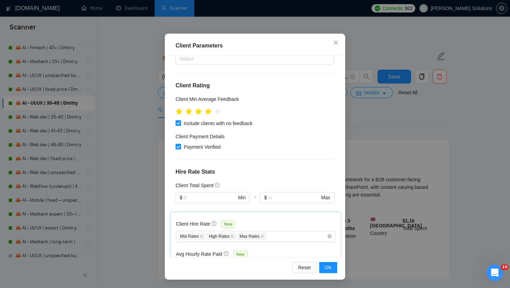
click at [395, 133] on div "Client Parameters Client Location Include Client Countries [GEOGRAPHIC_DATA] [G…" at bounding box center [255, 144] width 510 height 288
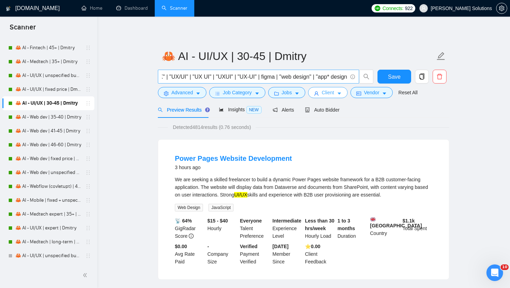
scroll to position [0, 118]
click at [254, 106] on span "NEW" at bounding box center [253, 110] width 15 height 8
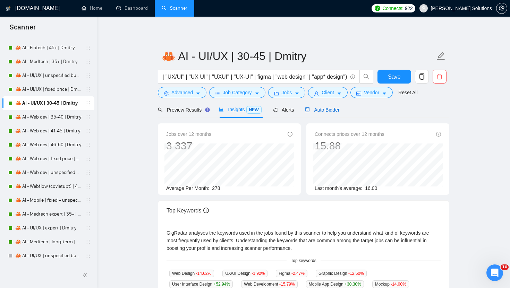
click at [323, 112] on span "Auto Bidder" at bounding box center [322, 110] width 34 height 6
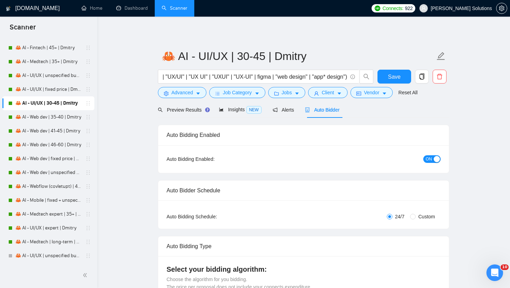
radio input "false"
radio input "true"
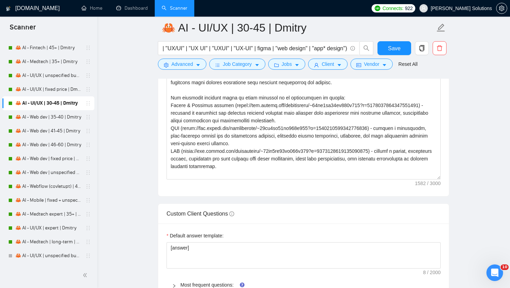
scroll to position [1023, 0]
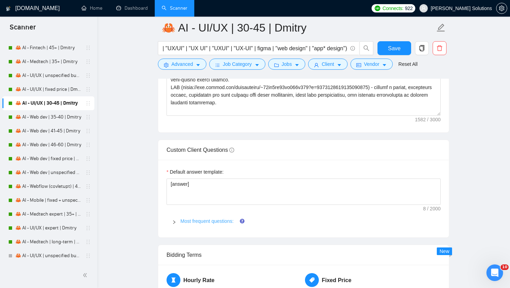
click at [202, 222] on link "Most frequent questions:" at bounding box center [206, 221] width 53 height 6
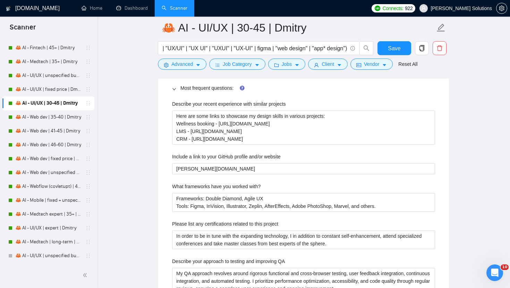
scroll to position [1156, 0]
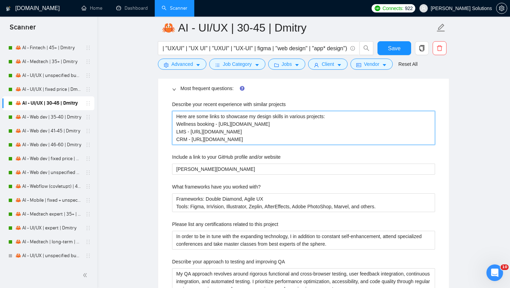
click at [245, 134] on projects "Here are some links to showcase my design skills in various projects: Wellness …" at bounding box center [303, 128] width 263 height 34
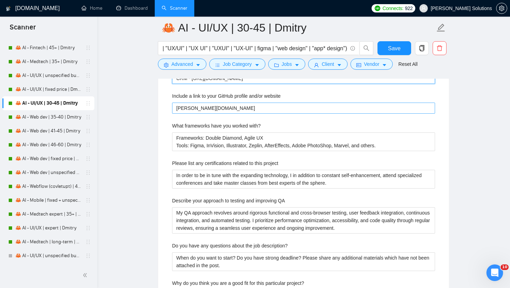
scroll to position [1265, 0]
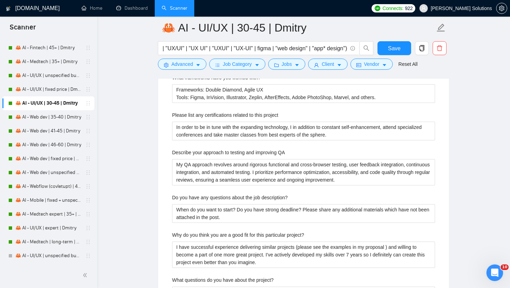
click at [296, 107] on div "Describe your recent experience with similar projects Here are some links to sh…" at bounding box center [303, 261] width 274 height 549
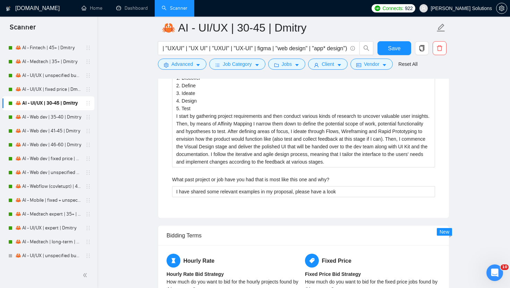
scroll to position [1619, 0]
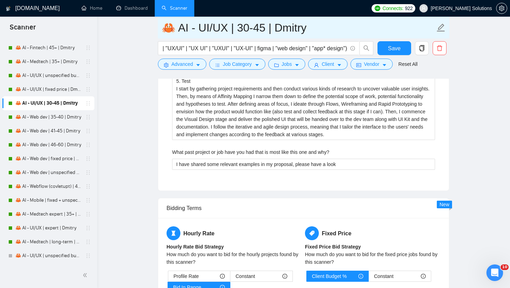
click at [222, 26] on input "🦀 AI - UI/UX | 30-45 | Dmitry" at bounding box center [298, 27] width 273 height 17
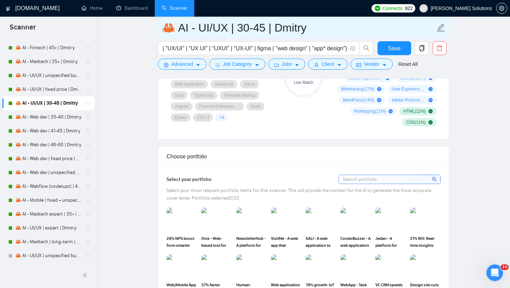
scroll to position [506, 0]
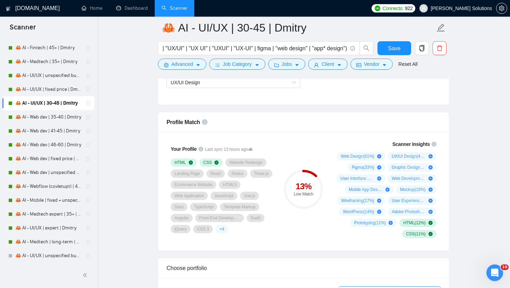
click at [42, 211] on link "🦀 AI - Medtech expert | 35+ | Dmitry" at bounding box center [48, 214] width 66 height 14
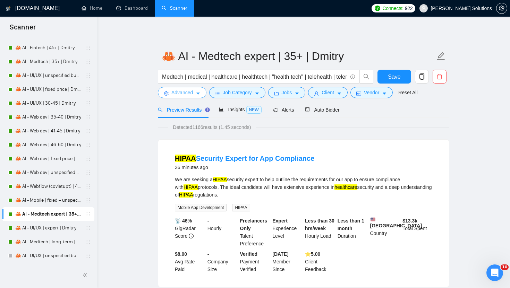
click at [194, 93] on button "Advanced" at bounding box center [182, 92] width 49 height 11
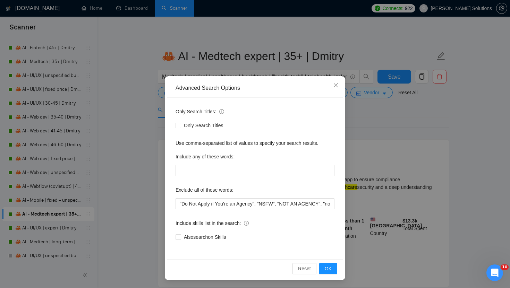
click at [211, 67] on div "Advanced Search Options Only Search Titles: Only Search Titles Use comma-separa…" at bounding box center [255, 144] width 510 height 288
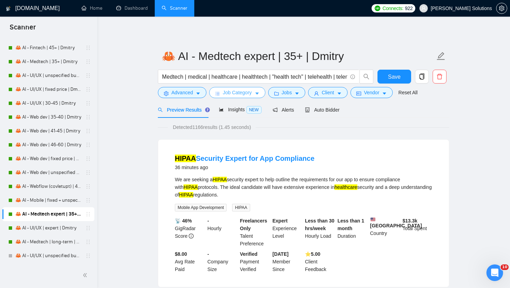
click at [223, 96] on button "Job Category" at bounding box center [237, 92] width 56 height 11
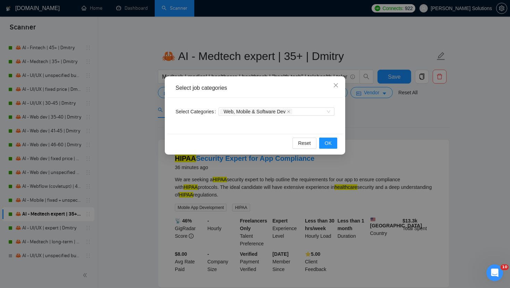
click at [228, 70] on div "Select job categories Select Categories Web, Mobile & Software Dev Reset OK" at bounding box center [255, 144] width 510 height 288
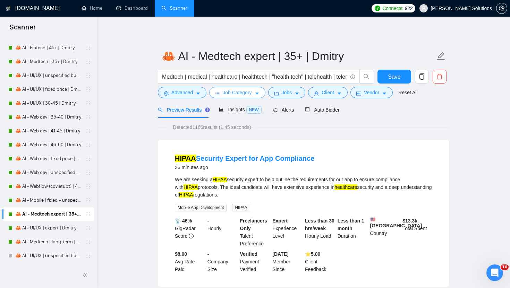
click at [236, 94] on span "Job Category" at bounding box center [237, 93] width 29 height 8
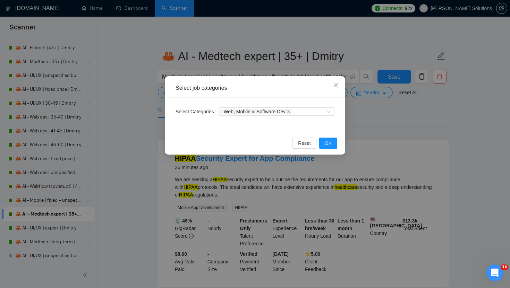
click at [271, 73] on div "Select job categories Select Categories Web, Mobile & Software Dev Reset OK" at bounding box center [255, 144] width 510 height 288
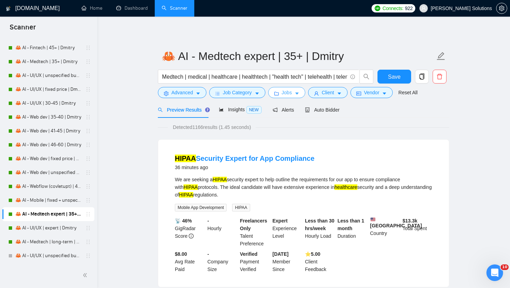
click at [278, 93] on icon "folder" at bounding box center [276, 93] width 5 height 5
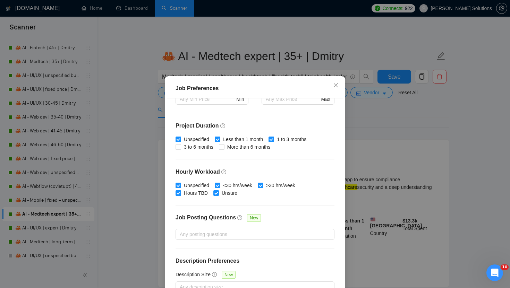
scroll to position [43, 0]
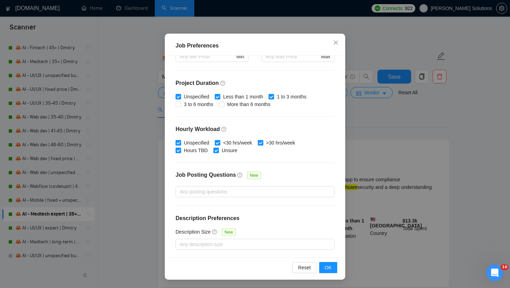
click at [385, 135] on div "Job Preferences Budget Project Type All Fixed Price Hourly Rate Fixed Price Bud…" at bounding box center [255, 144] width 510 height 288
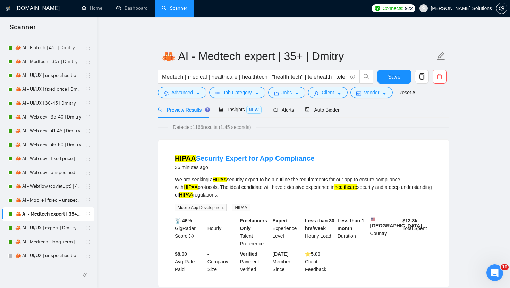
scroll to position [8, 0]
click at [324, 96] on span "Client" at bounding box center [327, 93] width 12 height 8
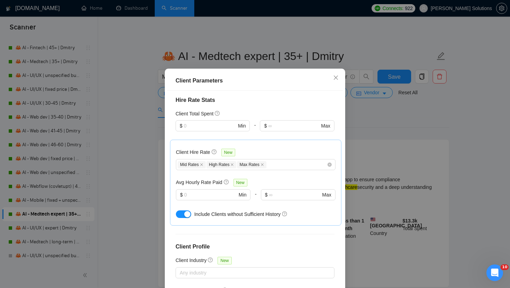
scroll to position [279, 0]
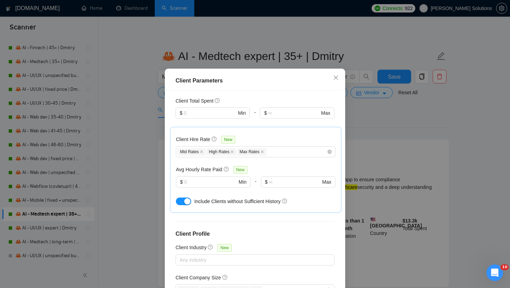
click at [338, 67] on div "Client Parameters Client Location Include Client Countries [GEOGRAPHIC_DATA] [G…" at bounding box center [255, 144] width 510 height 288
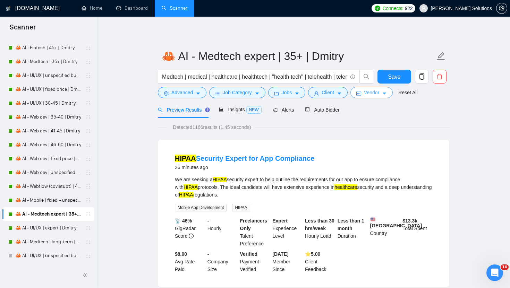
click at [361, 94] on icon "idcard" at bounding box center [358, 93] width 5 height 5
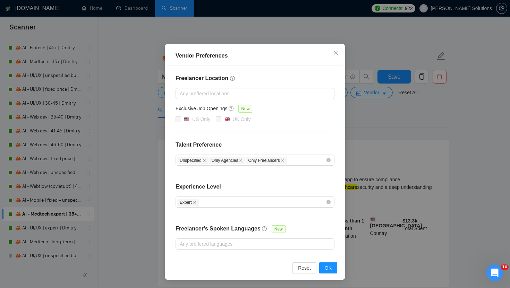
scroll to position [0, 0]
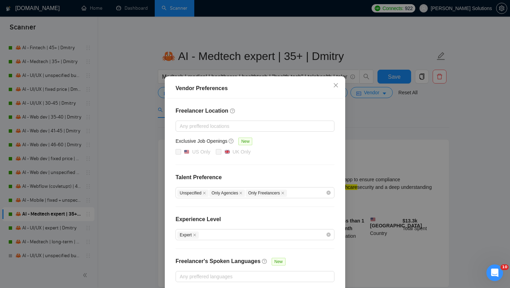
click at [99, 215] on div "Vendor Preferences Freelancer Location Any preffered locations Exclusive Job Op…" at bounding box center [255, 144] width 510 height 288
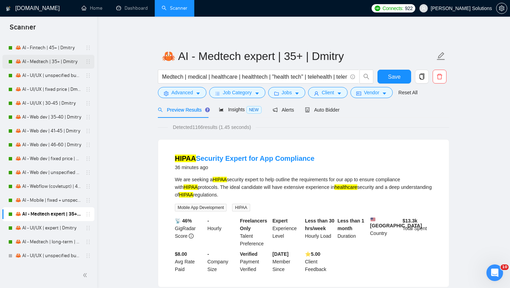
click at [54, 60] on link "🦀 AI - Medtech | 35+ | Dmitry" at bounding box center [48, 62] width 66 height 14
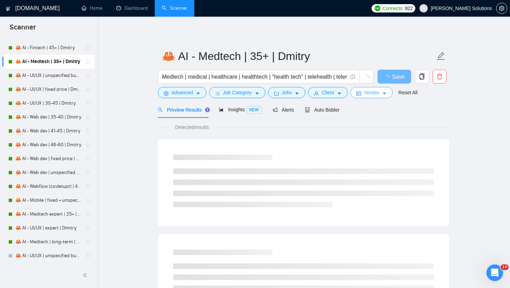
click at [361, 95] on icon "idcard" at bounding box center [358, 93] width 5 height 5
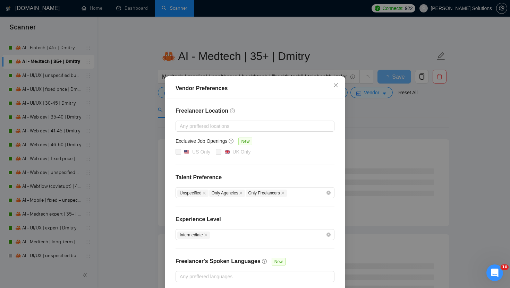
scroll to position [33, 0]
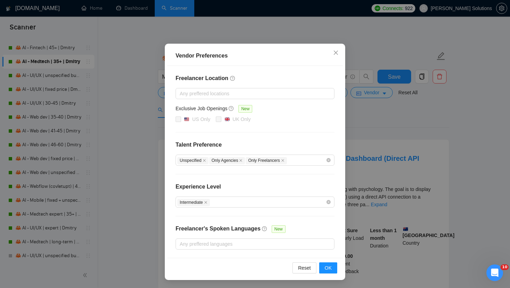
click at [366, 107] on div "Vendor Preferences Freelancer Location Any preffered locations Exclusive Job Op…" at bounding box center [255, 144] width 510 height 288
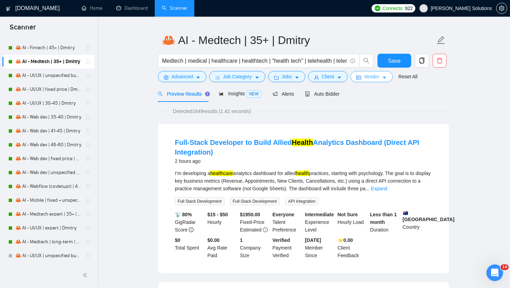
scroll to position [18, 0]
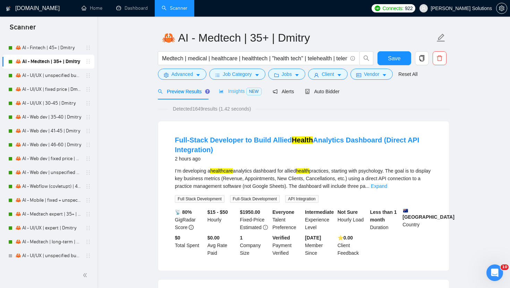
click at [238, 97] on div "Insights NEW" at bounding box center [240, 91] width 42 height 16
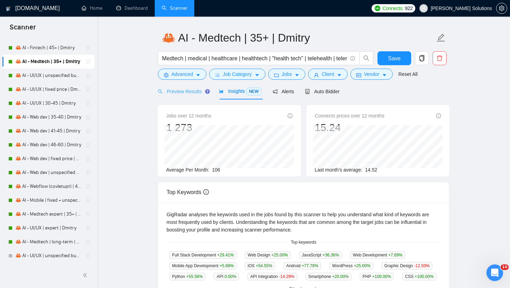
click at [194, 95] on div "Preview Results" at bounding box center [183, 91] width 50 height 16
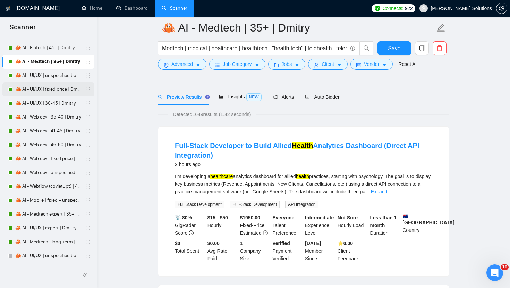
scroll to position [165, 0]
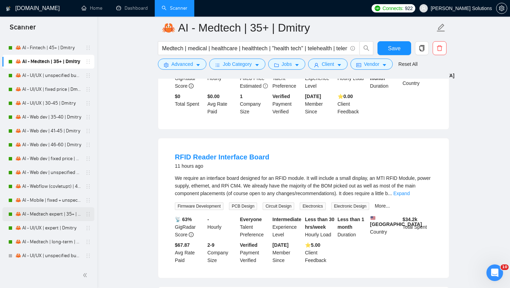
click at [44, 214] on link "🦀 AI - Medtech expert | 35+ | Dmitry" at bounding box center [48, 214] width 66 height 14
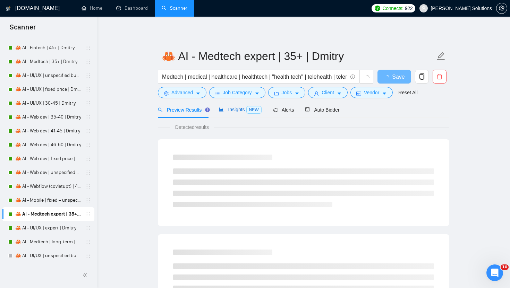
click at [244, 113] on div "Insights NEW" at bounding box center [240, 110] width 42 height 8
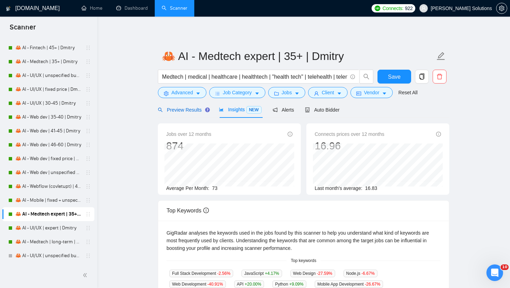
click at [188, 110] on span "Preview Results" at bounding box center [183, 110] width 50 height 6
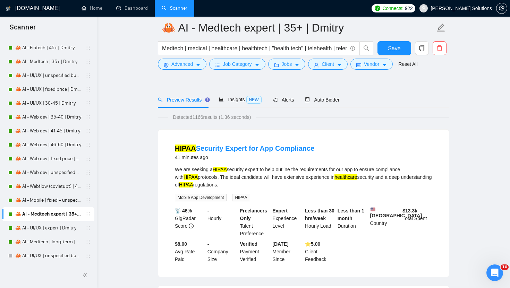
scroll to position [45, 0]
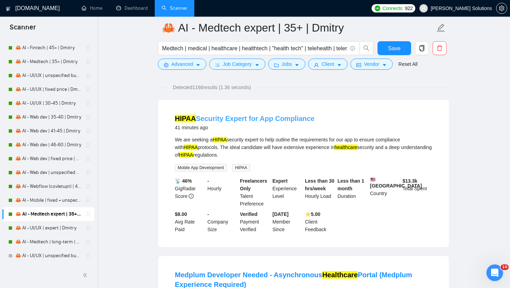
click at [208, 120] on link "HIPAA Security Expert for App Compliance" at bounding box center [244, 119] width 139 height 8
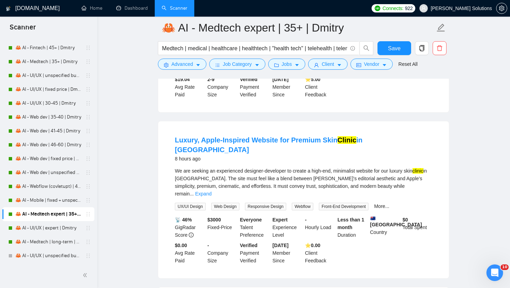
scroll to position [348, 0]
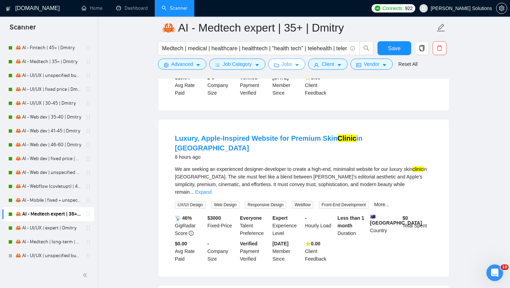
click at [289, 67] on span "Jobs" at bounding box center [286, 64] width 10 height 8
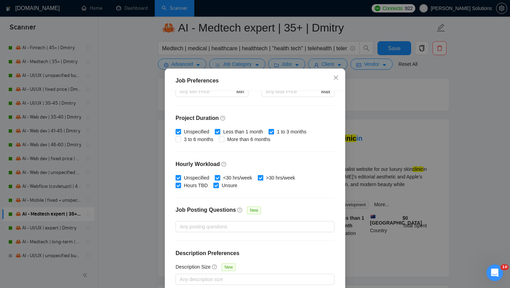
scroll to position [0, 0]
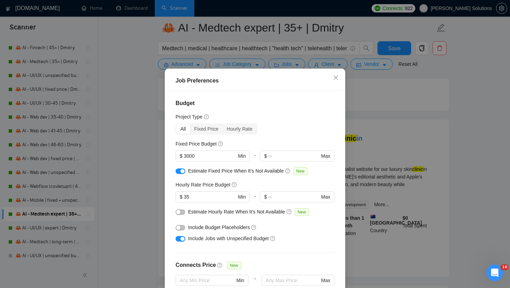
click at [358, 46] on div "Job Preferences Budget Project Type All Fixed Price Hourly Rate Fixed Price Bud…" at bounding box center [255, 144] width 510 height 288
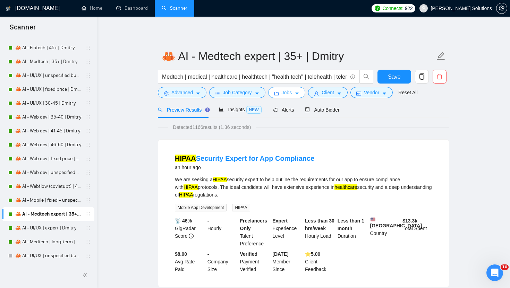
click at [284, 92] on span "Jobs" at bounding box center [286, 93] width 10 height 8
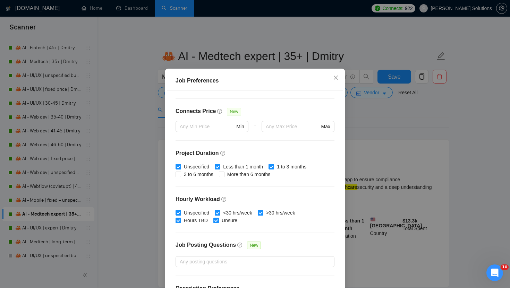
scroll to position [189, 0]
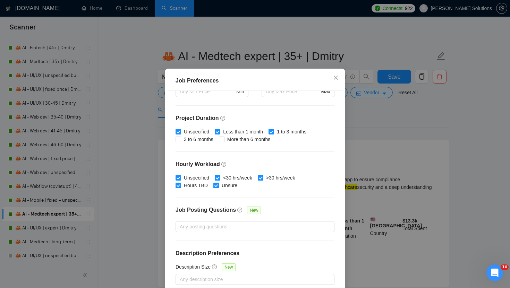
click at [359, 130] on div "Job Preferences Budget Project Type All Fixed Price Hourly Rate Fixed Price Bud…" at bounding box center [255, 144] width 510 height 288
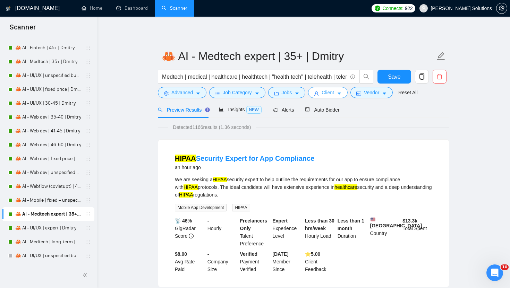
click at [341, 92] on icon "caret-down" at bounding box center [339, 93] width 5 height 5
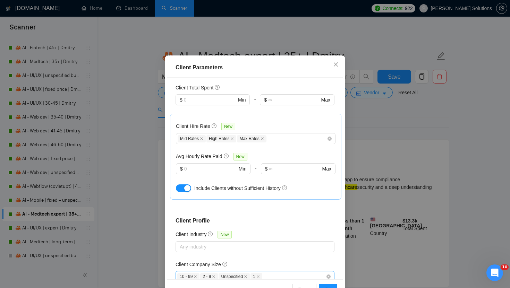
scroll to position [43, 0]
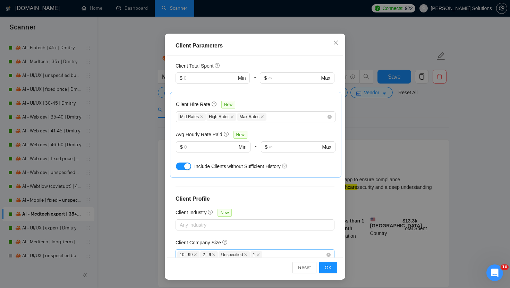
click at [279, 251] on div "10 - 99 2 - 9 Unspecified 1" at bounding box center [251, 255] width 148 height 8
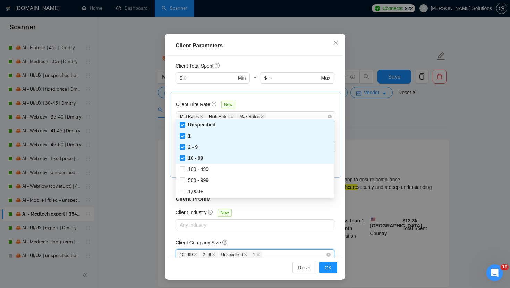
click at [281, 251] on div "10 - 99 2 - 9 Unspecified 1" at bounding box center [251, 255] width 148 height 8
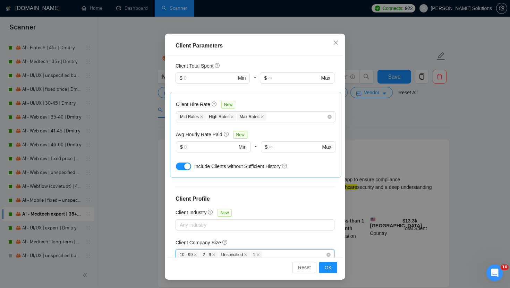
click at [366, 127] on div "Client Parameters Client Location Include Client Countries [GEOGRAPHIC_DATA] [G…" at bounding box center [255, 144] width 510 height 288
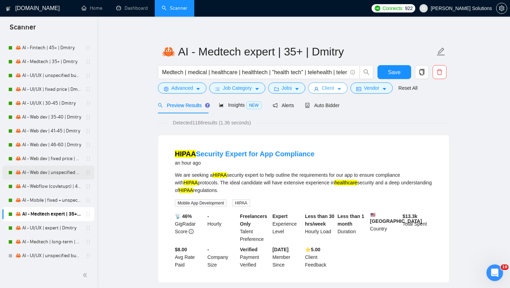
scroll to position [4, 0]
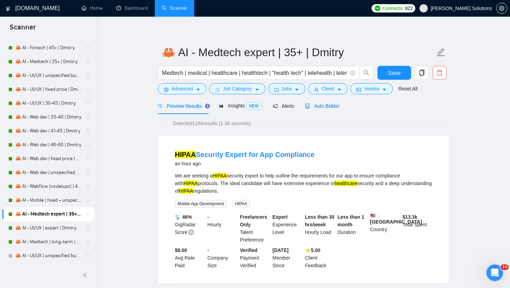
click at [324, 105] on span "Auto Bidder" at bounding box center [322, 106] width 34 height 6
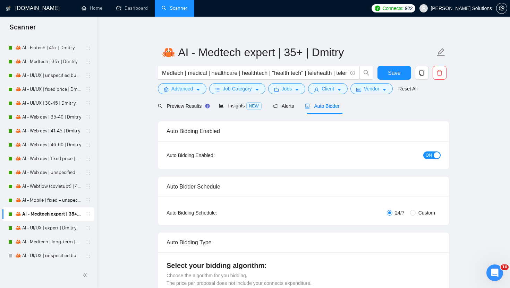
radio input "false"
radio input "true"
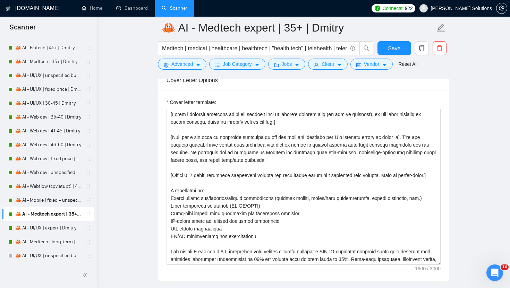
scroll to position [871, 0]
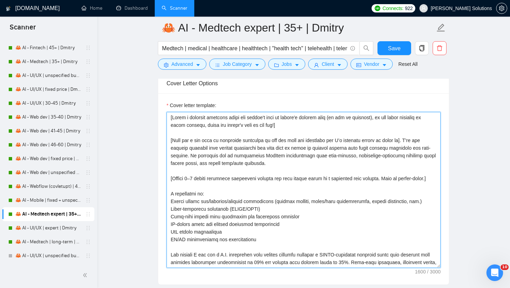
click at [289, 165] on textarea "Cover letter template:" at bounding box center [303, 190] width 274 height 156
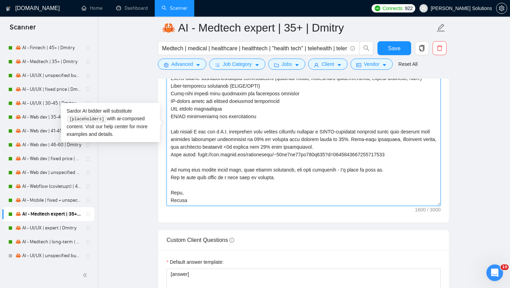
scroll to position [1105, 0]
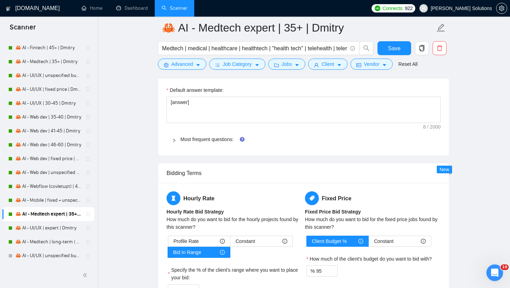
click at [199, 125] on div "Default answer template: [answer] Most frequent questions: Describe your recent…" at bounding box center [303, 117] width 290 height 78
click at [199, 137] on link "Most frequent questions:" at bounding box center [206, 140] width 53 height 6
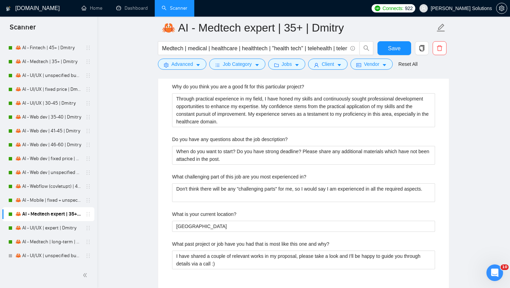
scroll to position [1416, 0]
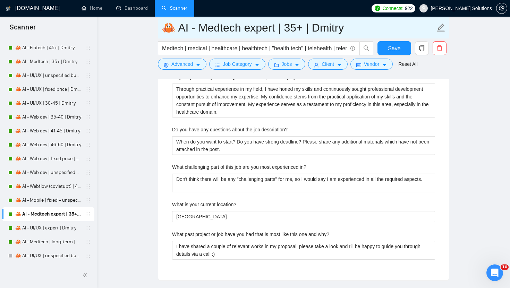
click at [214, 30] on input "🦀 AI - Medtech expert | 35+ | Dmitry" at bounding box center [298, 27] width 273 height 17
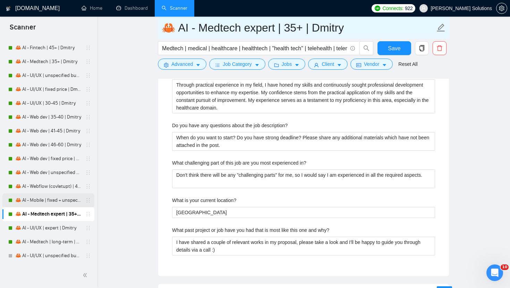
scroll to position [1418, 0]
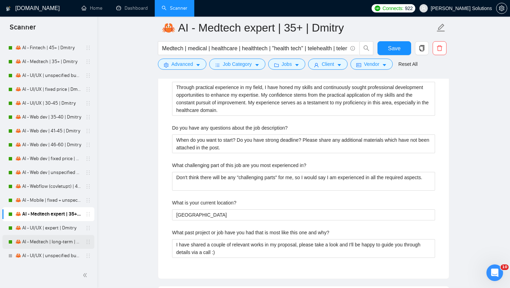
click at [49, 239] on link "🦀 AI - Medtech | long-term | Dmitry" at bounding box center [48, 242] width 66 height 14
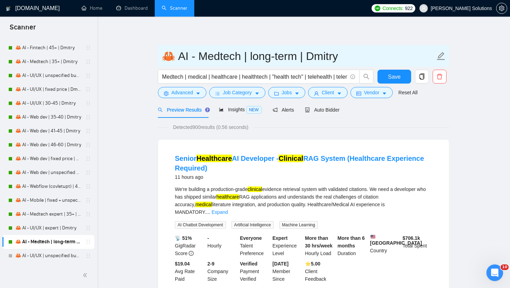
click at [194, 62] on input "🦀 AI - Medtech | long-term | Dmitry" at bounding box center [298, 55] width 273 height 17
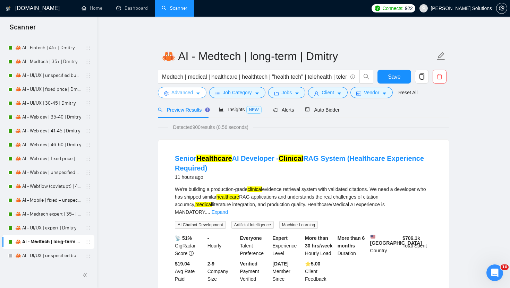
click at [189, 96] on button "Advanced" at bounding box center [182, 92] width 49 height 11
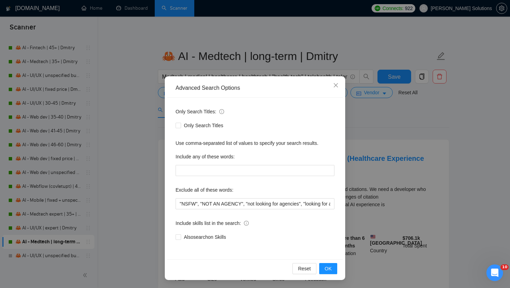
click at [215, 69] on div "Advanced Search Options Only Search Titles: Only Search Titles Use comma-separa…" at bounding box center [255, 144] width 510 height 288
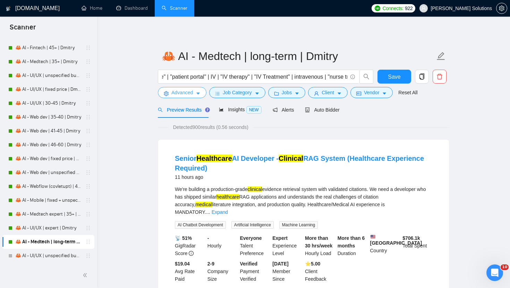
scroll to position [0, 499]
click at [246, 96] on span "Job Category" at bounding box center [237, 93] width 29 height 8
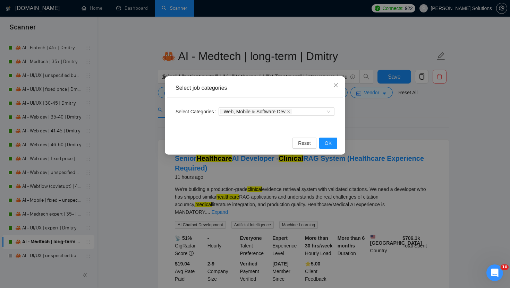
click at [264, 70] on div "Select job categories Select Categories Web, Mobile & Software Dev Reset OK" at bounding box center [255, 144] width 510 height 288
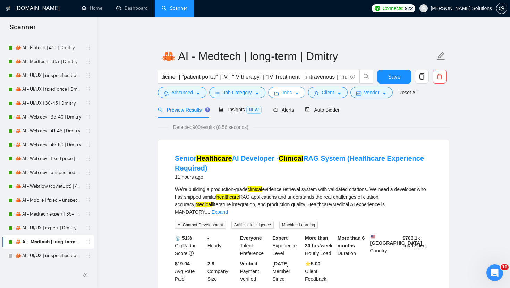
click at [280, 90] on button "Jobs" at bounding box center [286, 92] width 37 height 11
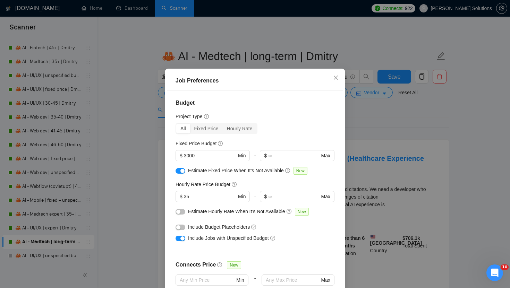
scroll to position [0, 0]
click at [297, 107] on h4 "Budget" at bounding box center [254, 103] width 159 height 8
click at [300, 63] on div "Job Preferences Budget Project Type All Fixed Price Hourly Rate Fixed Price Bud…" at bounding box center [255, 144] width 510 height 288
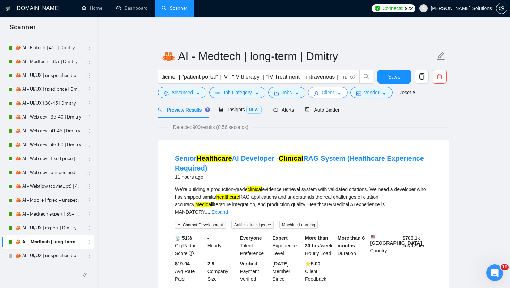
click at [328, 90] on span "Client" at bounding box center [327, 93] width 12 height 8
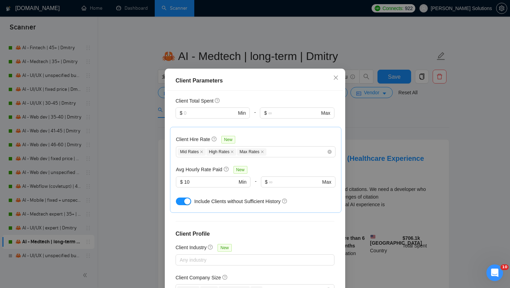
click at [359, 101] on div "Client Parameters Client Location Include Client Countries [GEOGRAPHIC_DATA] [G…" at bounding box center [255, 144] width 510 height 288
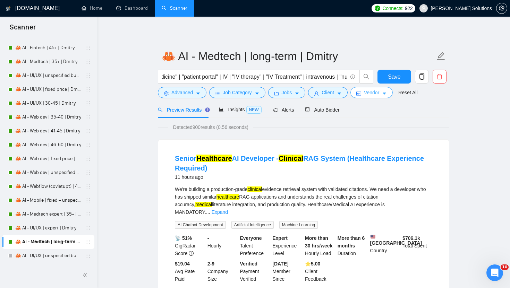
click at [367, 96] on span "Vendor" at bounding box center [371, 93] width 15 height 8
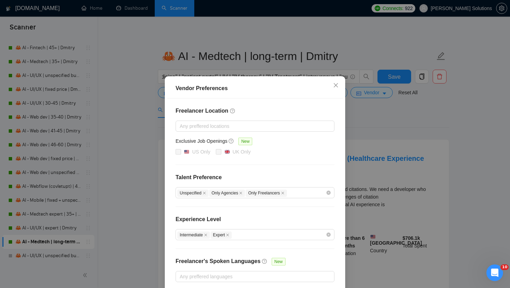
click at [357, 103] on div "Vendor Preferences Freelancer Location Any preffered locations Exclusive Job Op…" at bounding box center [255, 144] width 510 height 288
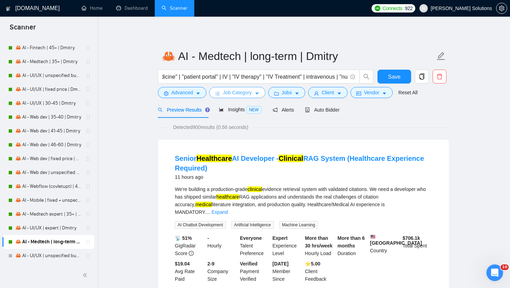
click at [251, 94] on span "Job Category" at bounding box center [237, 93] width 29 height 8
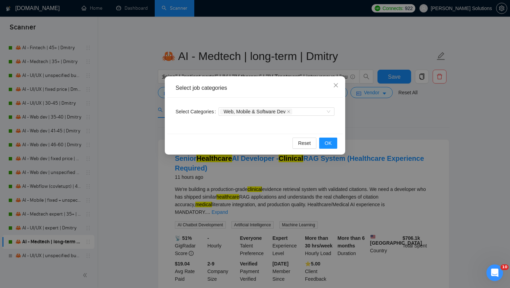
click at [363, 72] on div "Select job categories Select Categories Web, Mobile & Software Dev Reset OK" at bounding box center [255, 144] width 510 height 288
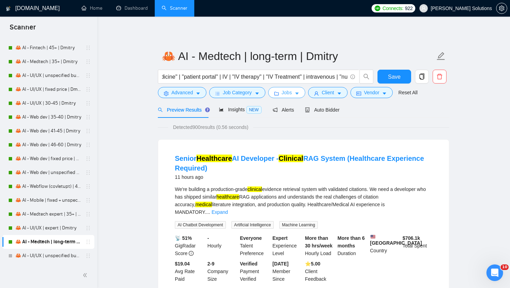
click at [297, 92] on icon "caret-down" at bounding box center [296, 93] width 5 height 5
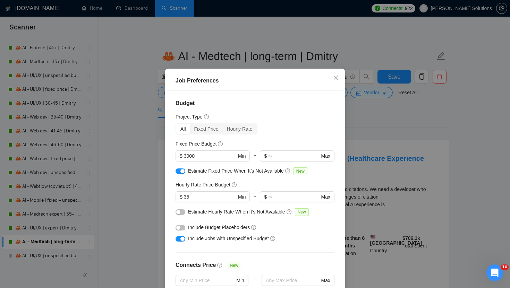
click at [349, 111] on div "Job Preferences Budget Project Type All Fixed Price Hourly Rate Fixed Price Bud…" at bounding box center [255, 144] width 510 height 288
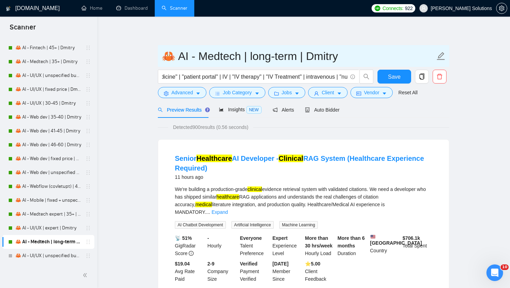
click at [242, 59] on input "🦀 AI - Medtech | long-term | Dmitry" at bounding box center [298, 55] width 273 height 17
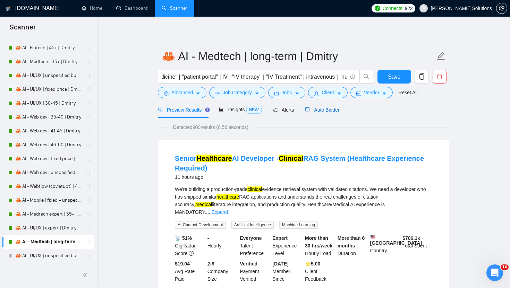
click at [319, 108] on span "Auto Bidder" at bounding box center [322, 110] width 34 height 6
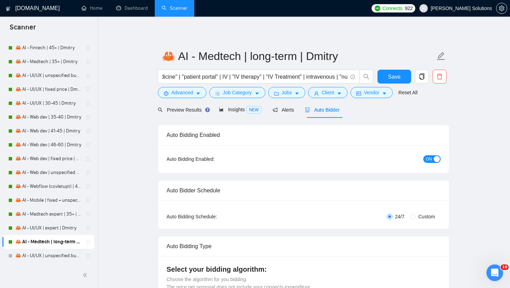
radio input "false"
radio input "true"
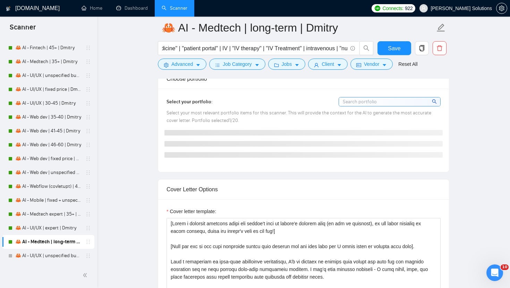
scroll to position [794, 0]
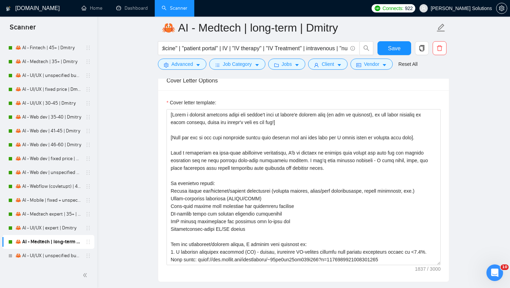
click at [299, 90] on div "Cover Letter Options" at bounding box center [303, 81] width 274 height 20
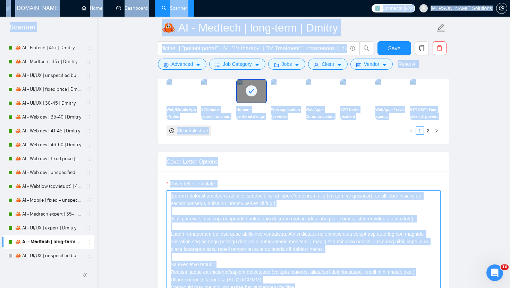
click at [282, 246] on textarea "Cover letter template:" at bounding box center [303, 268] width 274 height 156
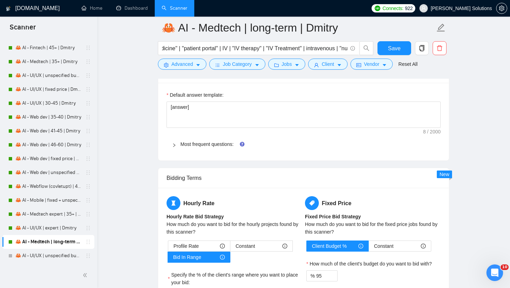
click at [217, 148] on span "Most frequent questions:" at bounding box center [307, 144] width 254 height 8
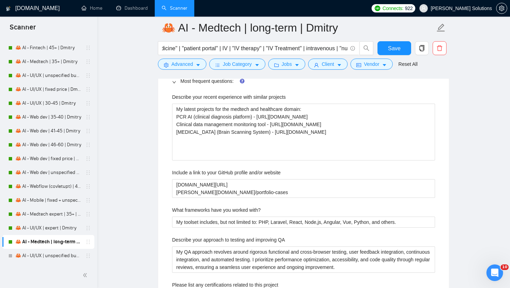
scroll to position [1162, 0]
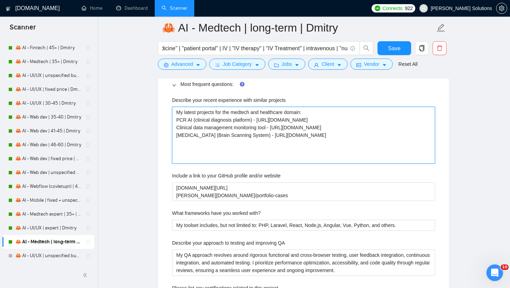
click at [281, 140] on projects "My latest projects for the medtech and healthcare domain: PCR AI (clinical diag…" at bounding box center [303, 135] width 263 height 57
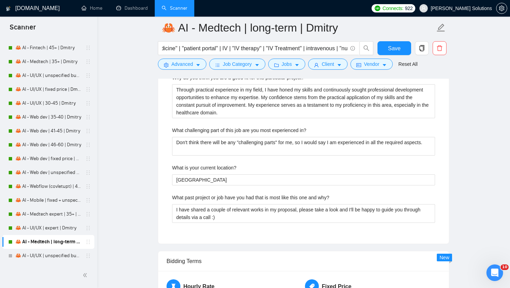
scroll to position [1468, 0]
